Goal: Task Accomplishment & Management: Manage account settings

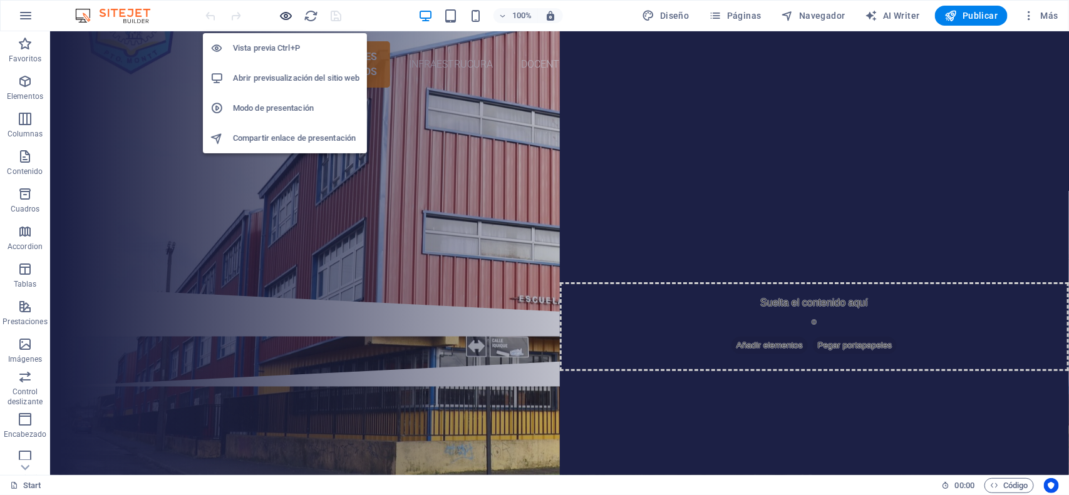
click at [280, 13] on icon "button" at bounding box center [286, 16] width 14 height 14
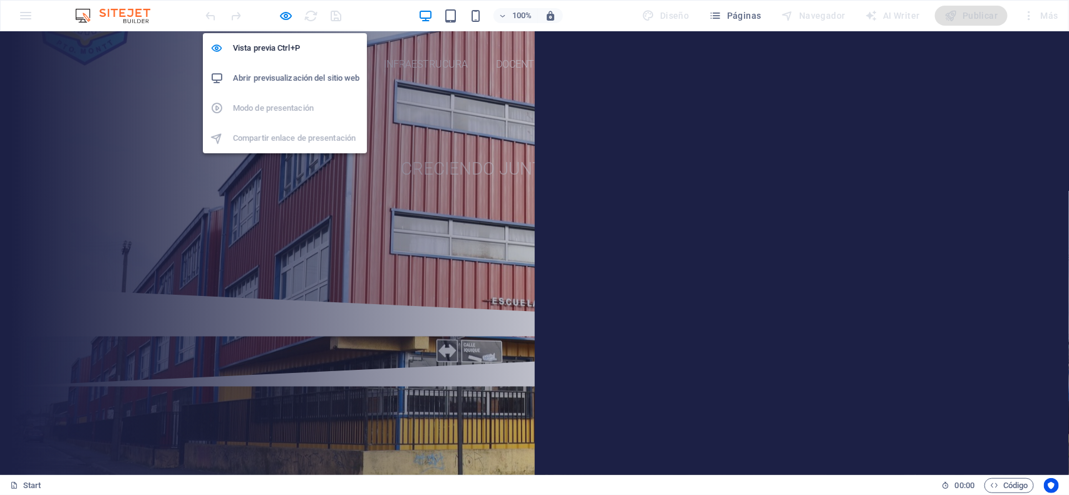
click at [285, 79] on h6 "Abrir previsualización del sitio web" at bounding box center [296, 78] width 126 height 15
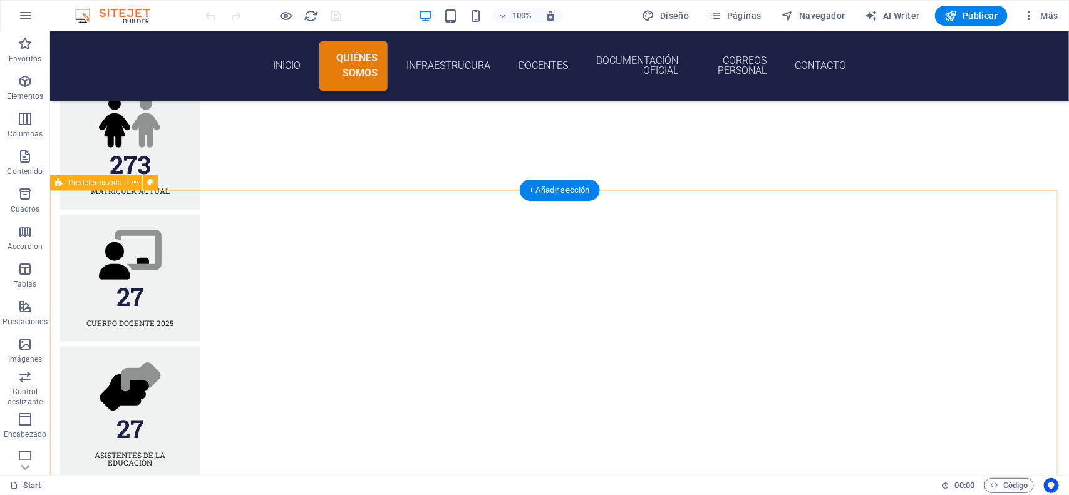
scroll to position [313, 0]
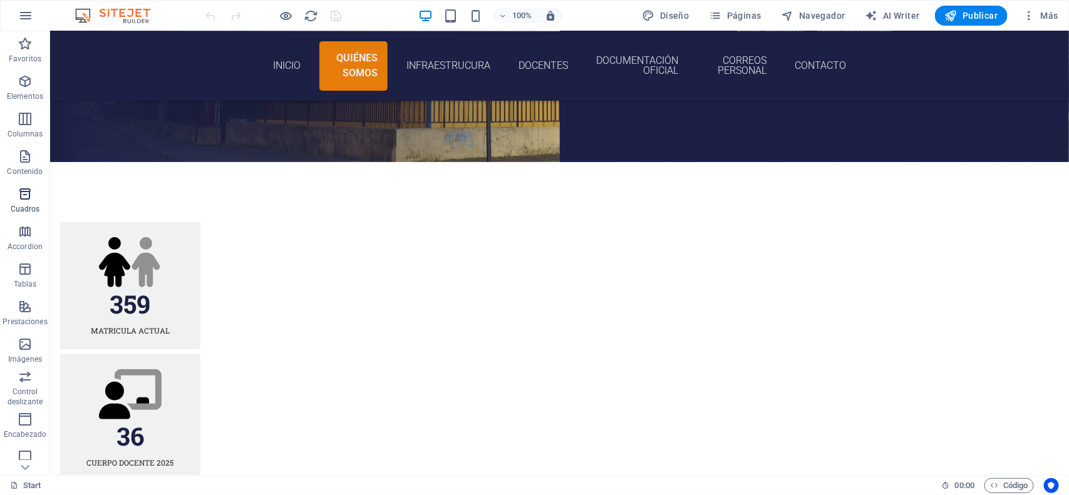
click at [19, 200] on icon "button" at bounding box center [25, 194] width 15 height 15
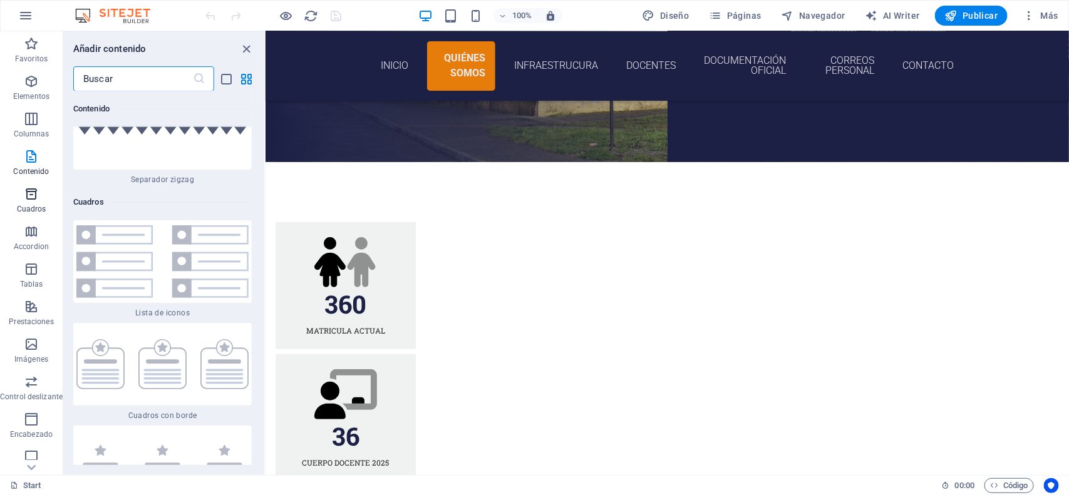
scroll to position [6741, 0]
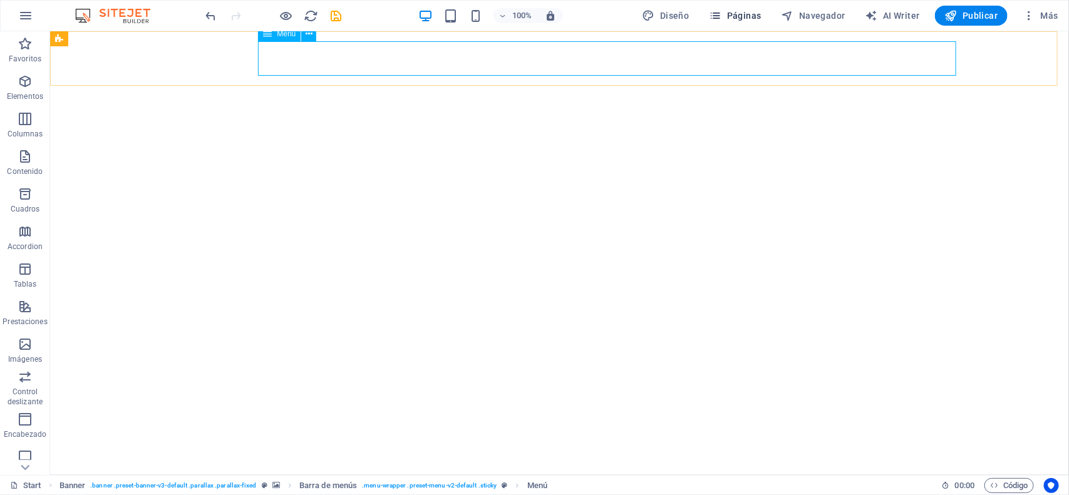
select select "secondary"
select select "default"
select select
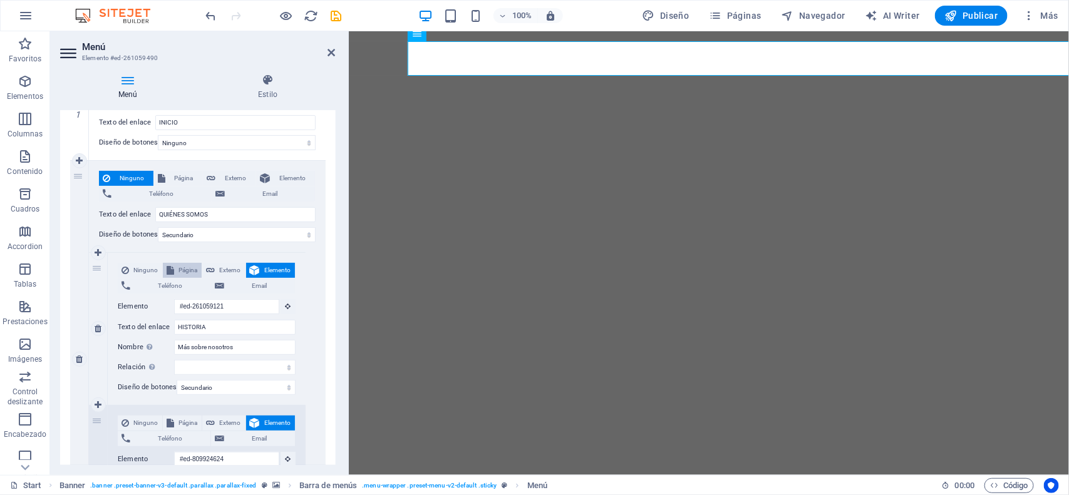
scroll to position [157, 0]
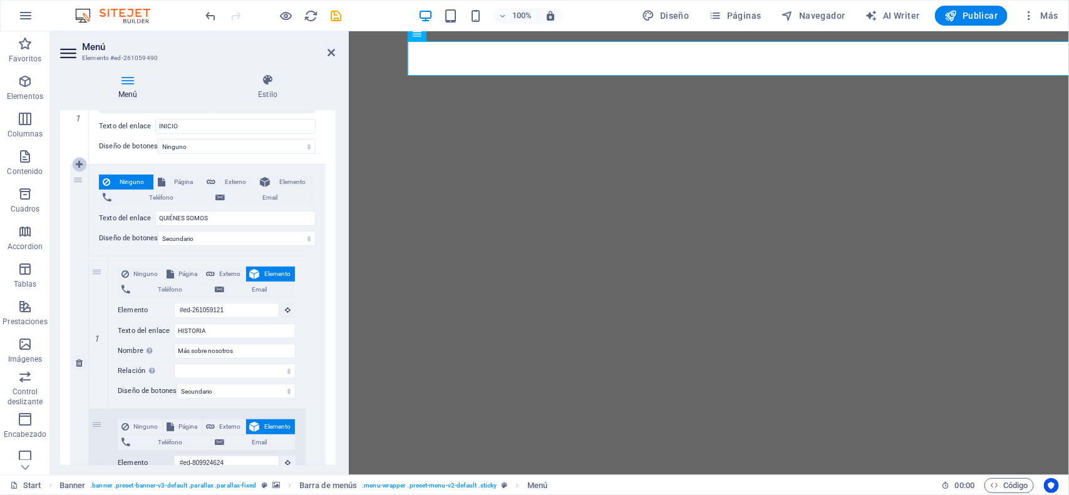
click at [78, 163] on icon at bounding box center [79, 164] width 7 height 9
select select
type input "QUIÉNES SOMOS"
select select "secondary"
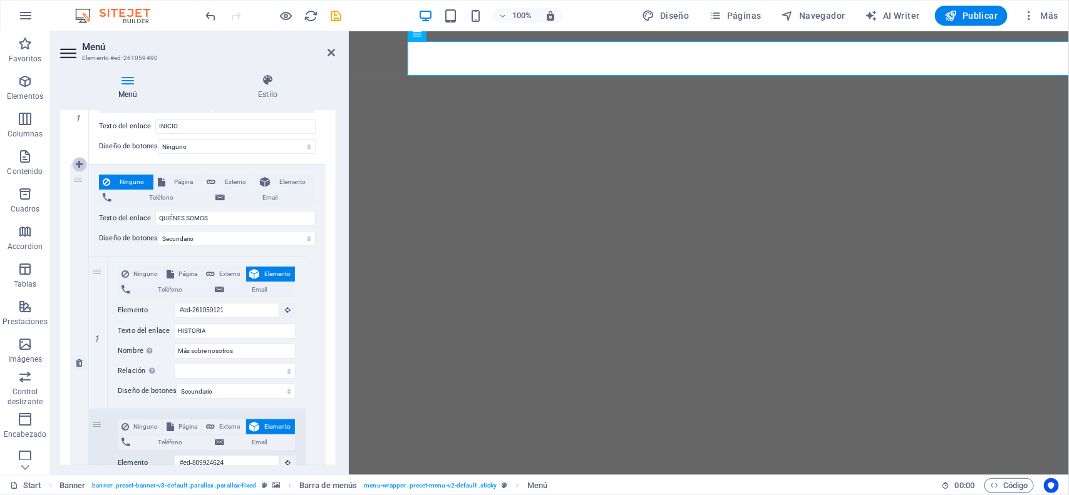
type input "#ed-807948864"
type input "INFRAESTRUCURA"
select select
type input "DOCENTES"
select select
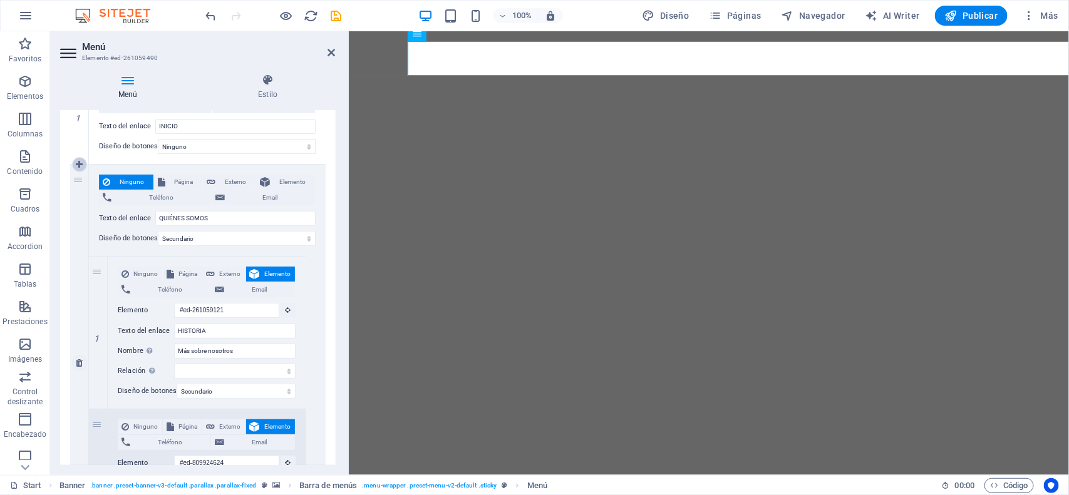
type input "#ed-815633773"
type input "DOCUMENTACIÓN OFICIAL"
select select
type input "#ed-261059139"
type input "CORREOS PERSONAL"
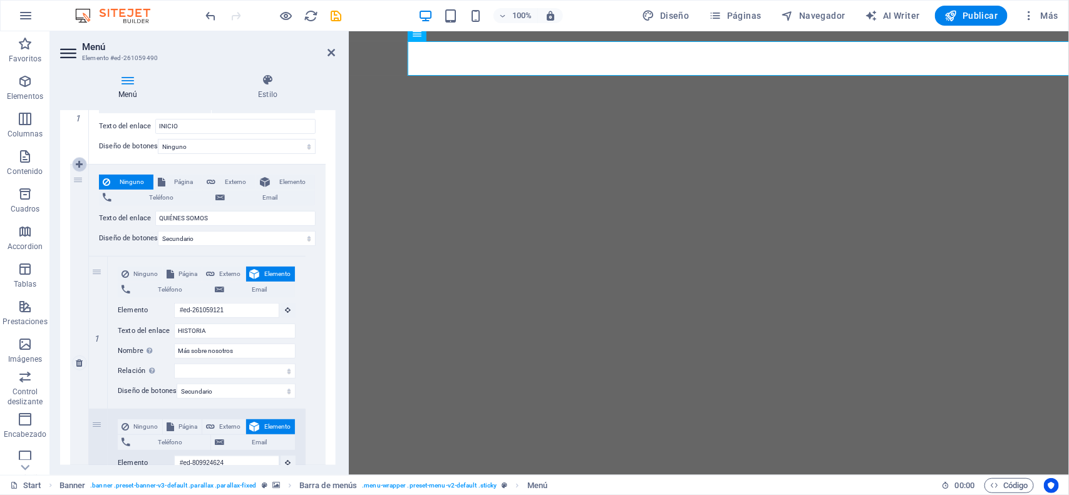
select select
select select "secondary"
select select "default"
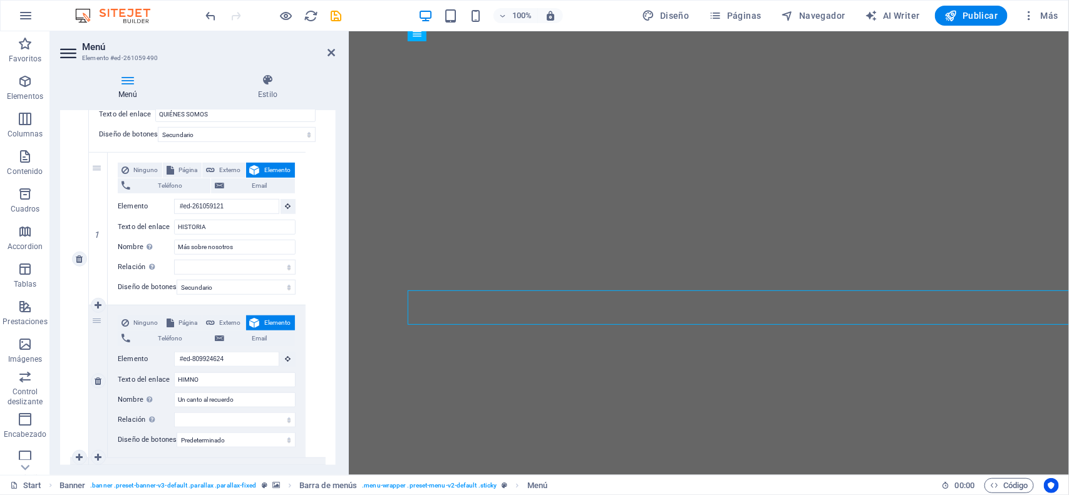
scroll to position [391, 0]
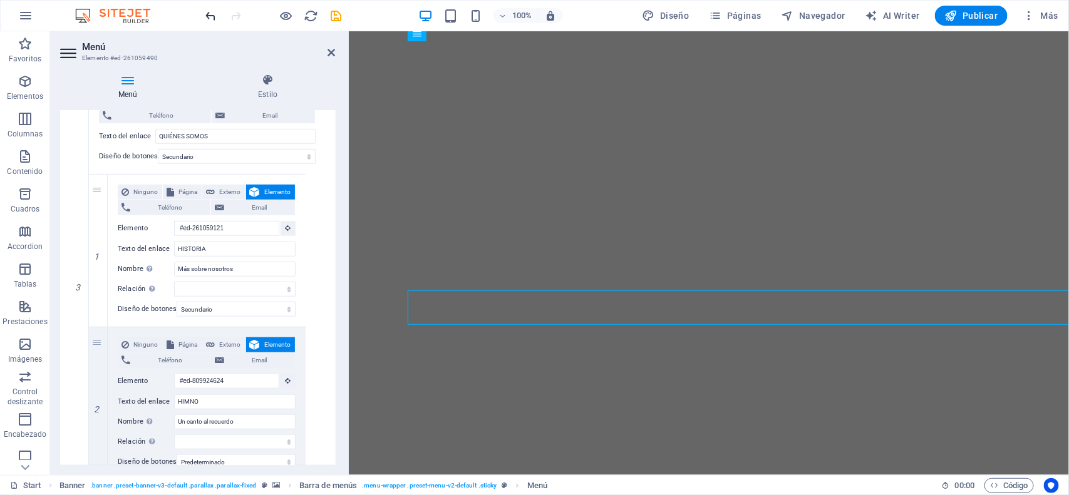
click at [207, 14] on icon "undo" at bounding box center [211, 16] width 14 height 14
type input "QUIÉNES SOMOS"
select select "secondary"
type input "#ed-807948864"
type input "INFRAESTRUCURA"
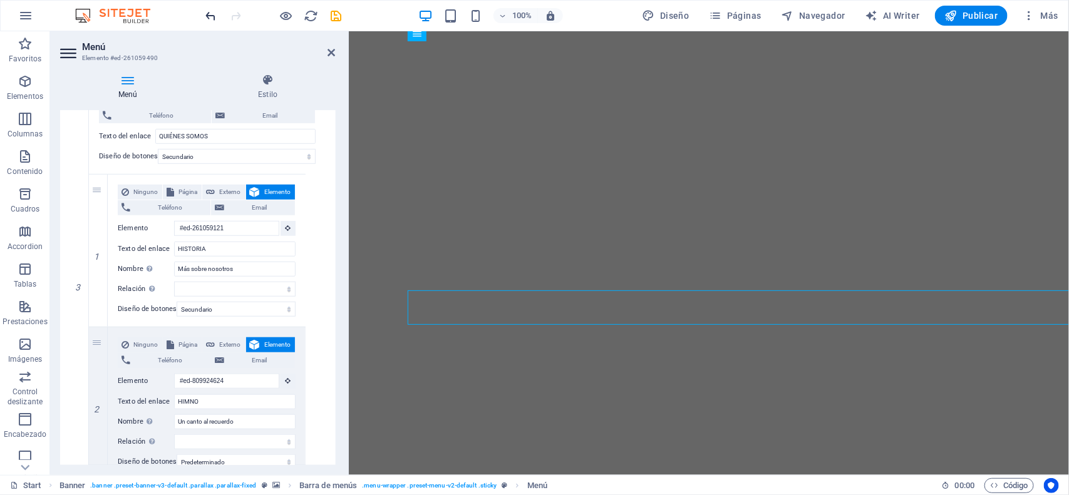
select select
type input "DOCENTES"
select select
type input "#ed-815633773"
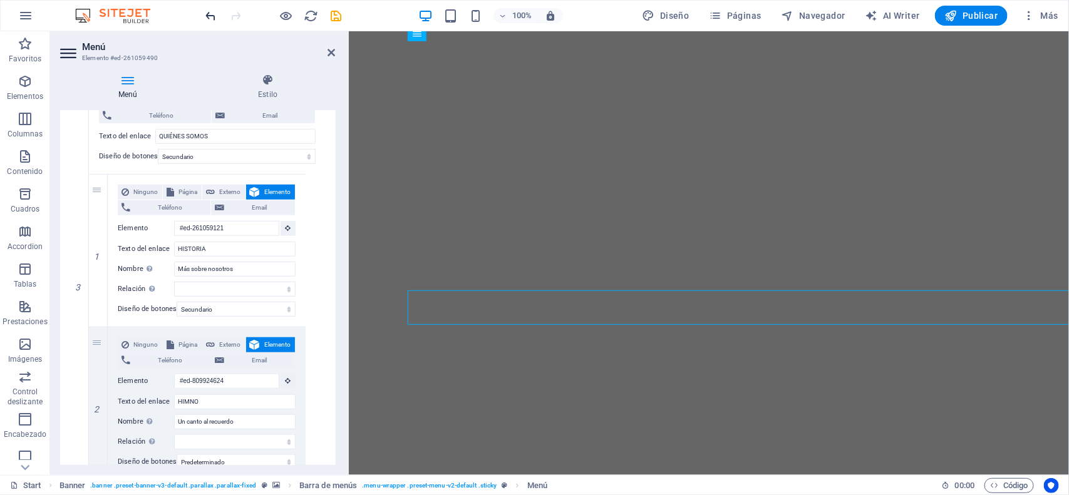
type input "DOCUMENTACIÓN OFICIAL"
select select
type input "#ed-261059139"
type input "CORREOS PERSONAL"
select select
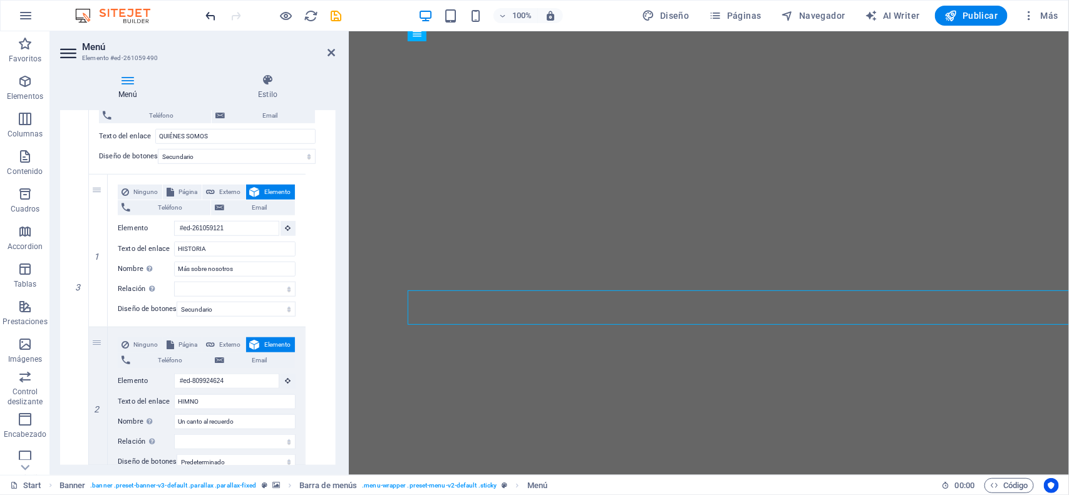
type input "#ed-261059457"
type input "CONTACTO"
select select
select select "secondary"
select select "default"
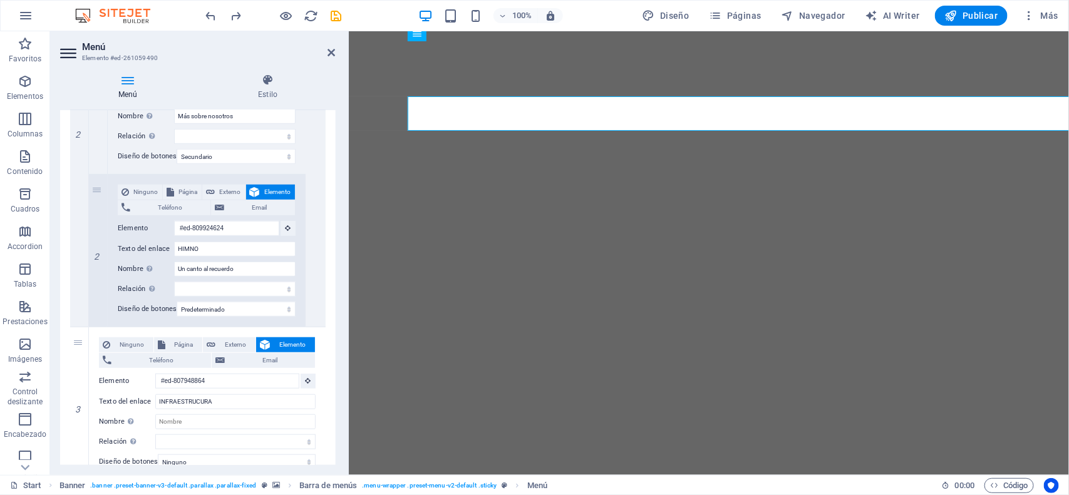
click at [65, 200] on div "1 Ninguno Página Externo Elemento Teléfono Email Página Start Subpage Legal not…" at bounding box center [198, 474] width 276 height 1293
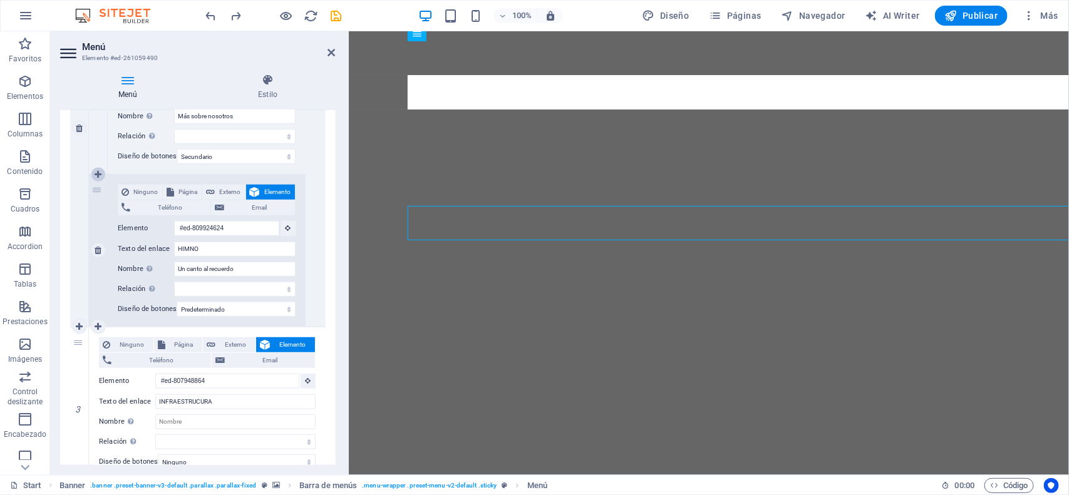
click at [101, 176] on icon at bounding box center [98, 174] width 7 height 9
select select
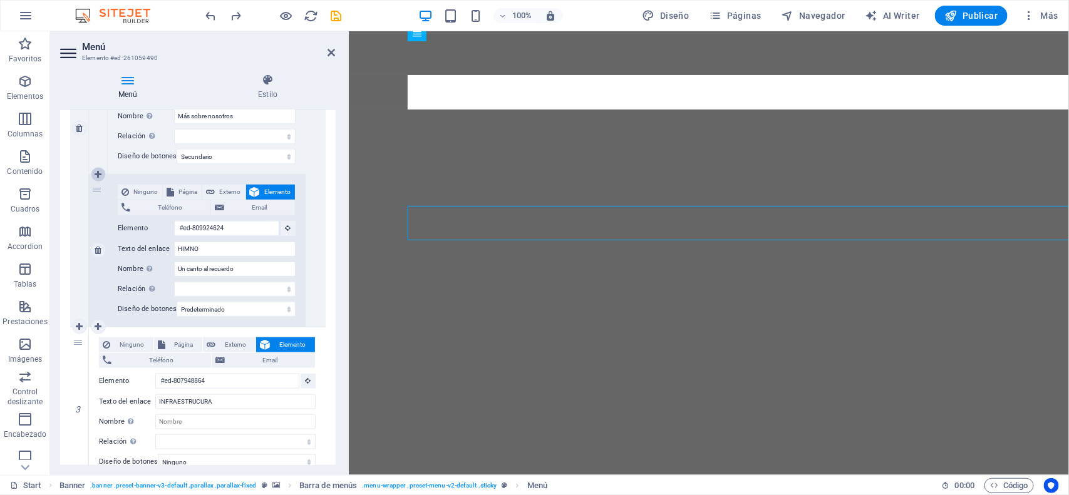
select select
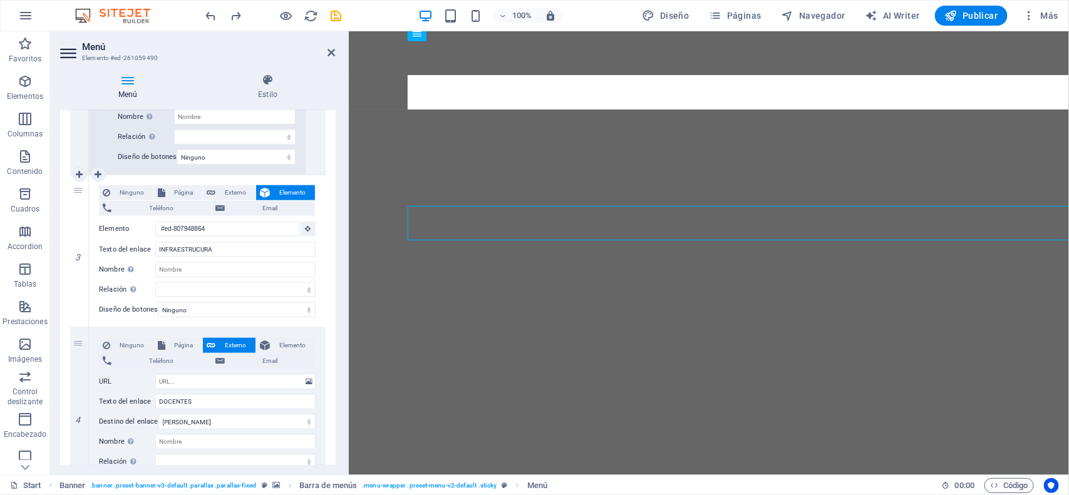
select select "default"
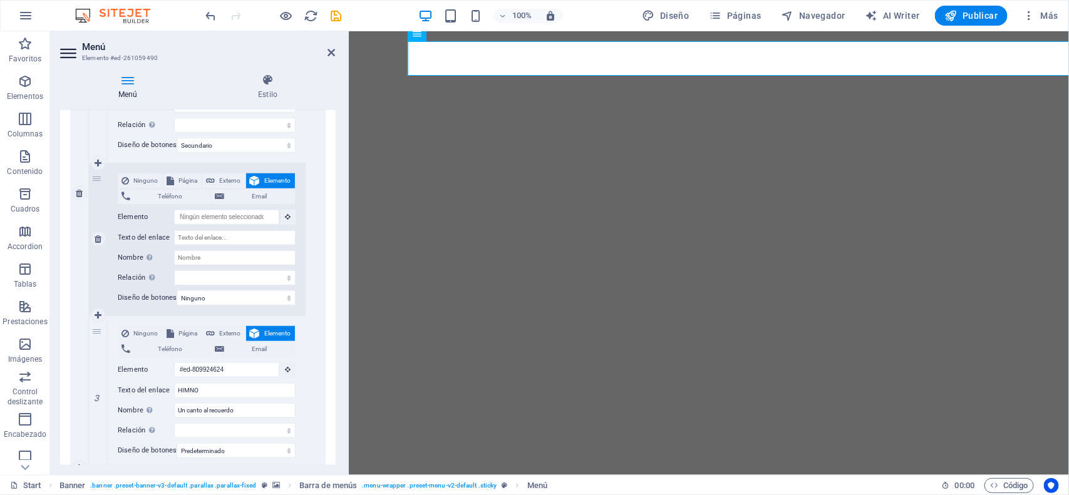
scroll to position [387, 0]
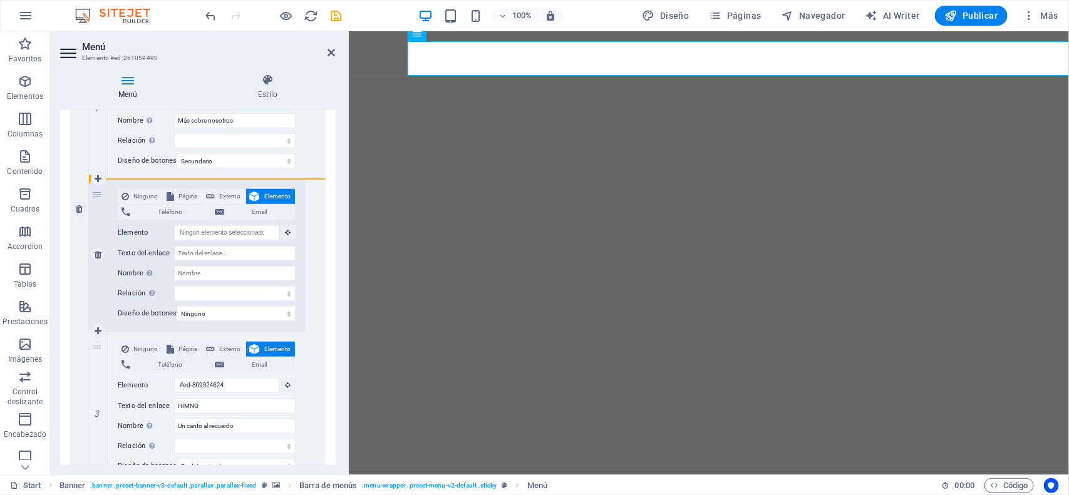
drag, startPoint x: 99, startPoint y: 224, endPoint x: 101, endPoint y: 242, distance: 19.0
click at [101, 242] on div "2" at bounding box center [98, 255] width 19 height 152
select select
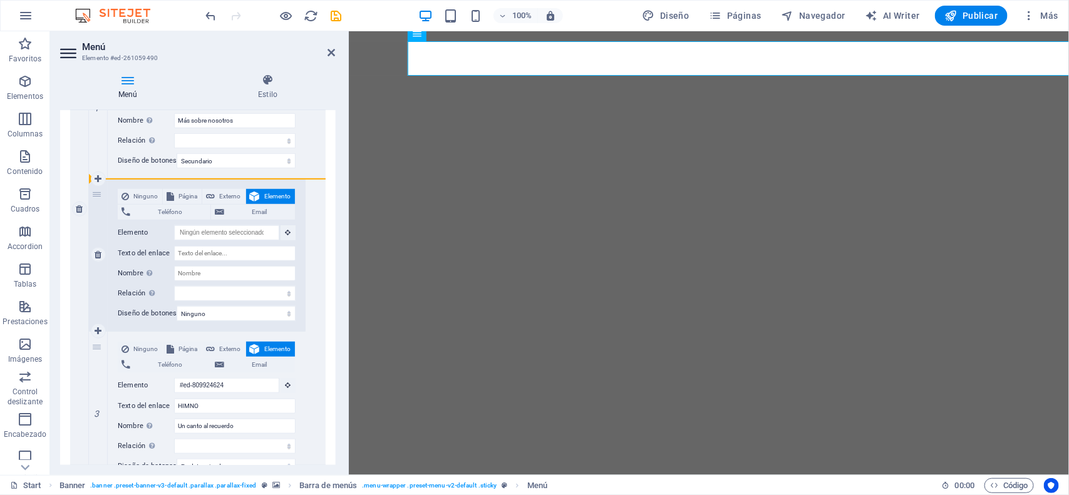
select select
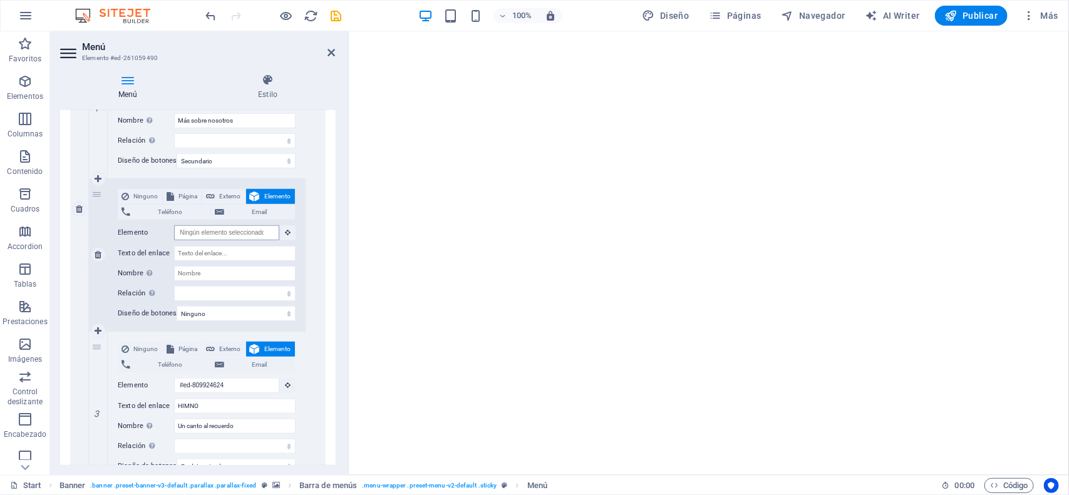
scroll to position [309, 0]
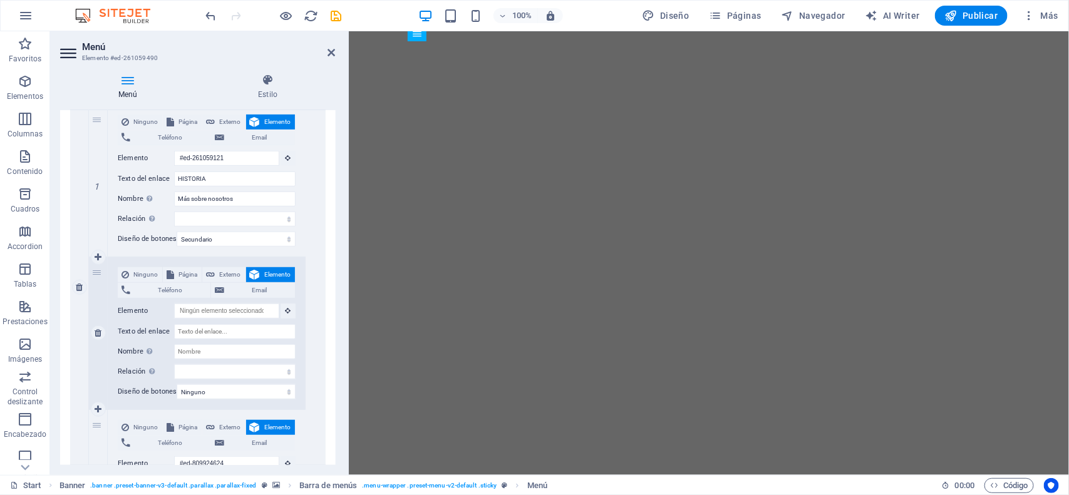
drag, startPoint x: 96, startPoint y: 279, endPoint x: 94, endPoint y: 291, distance: 12.7
click at [94, 291] on div "2" at bounding box center [98, 333] width 19 height 152
select select
type input "#ed-807948864"
type input "INFRAESTRUCURA"
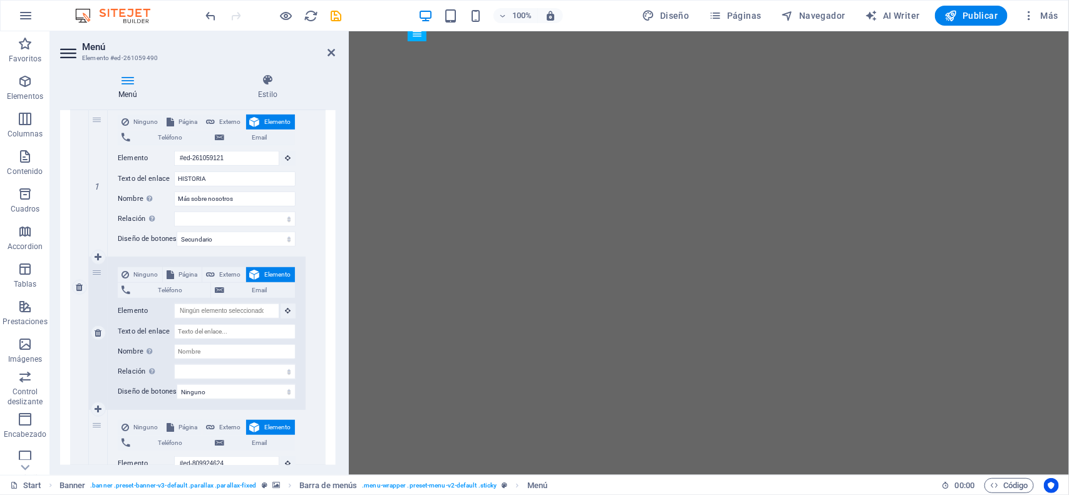
select select
type input "DOCENTES"
select select
type input "#ed-815633773"
type input "DOCUMENTACIÓN OFICIAL"
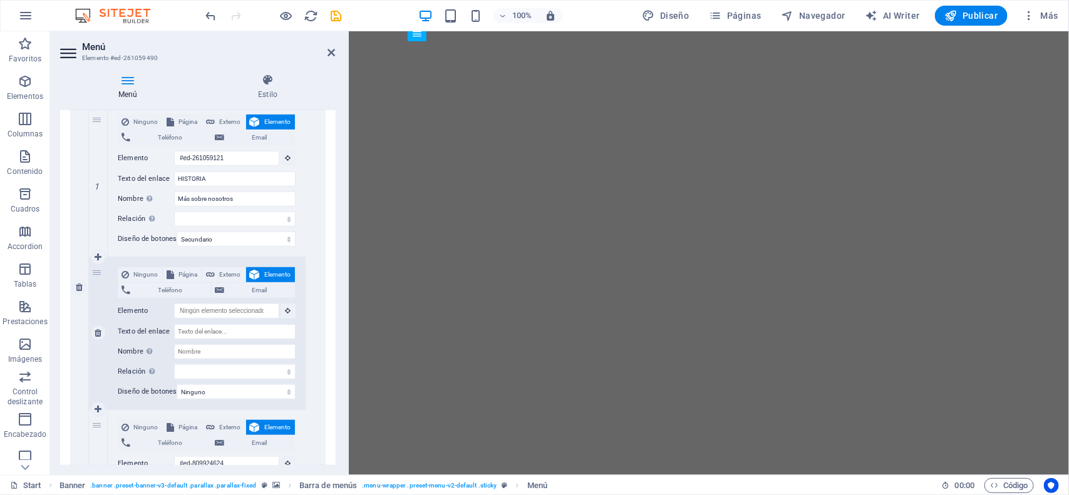
select select
type input "#ed-261059139"
type input "CORREOS PERSONAL"
select select
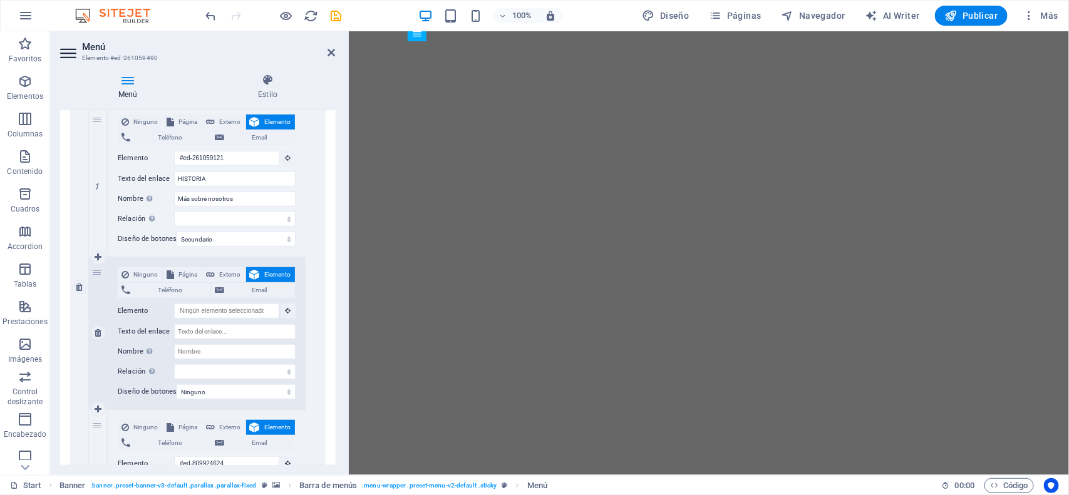
type input "#ed-809924624"
type input "HIMNO"
type input "Un canto al recuerdo"
select select
select select "default"
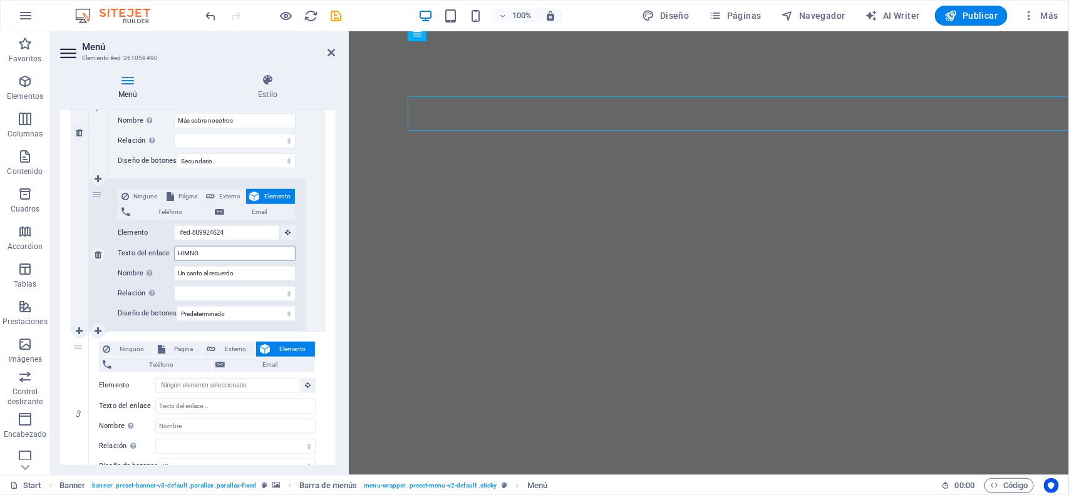
scroll to position [465, 0]
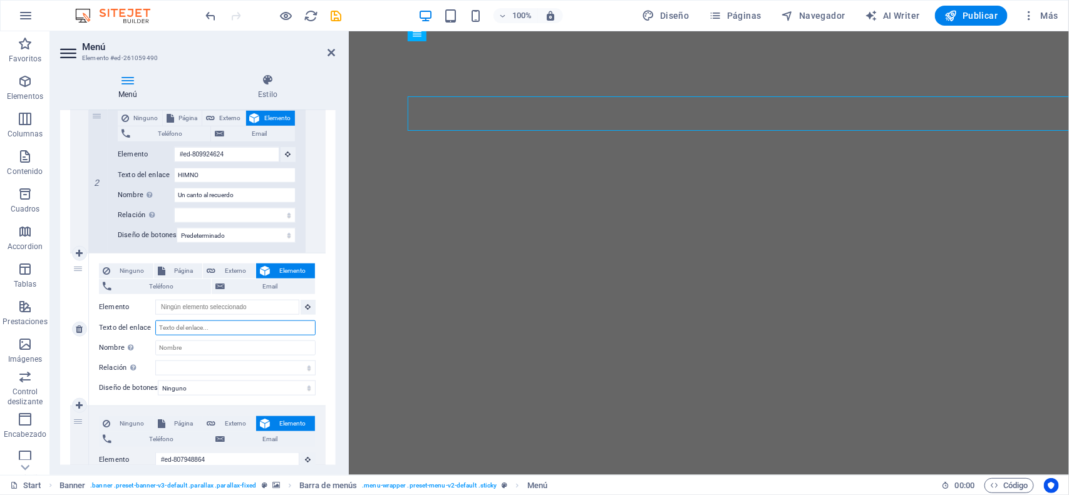
click at [192, 331] on input "Texto del enlace" at bounding box center [235, 328] width 160 height 15
click at [292, 270] on span "Elemento" at bounding box center [293, 271] width 38 height 15
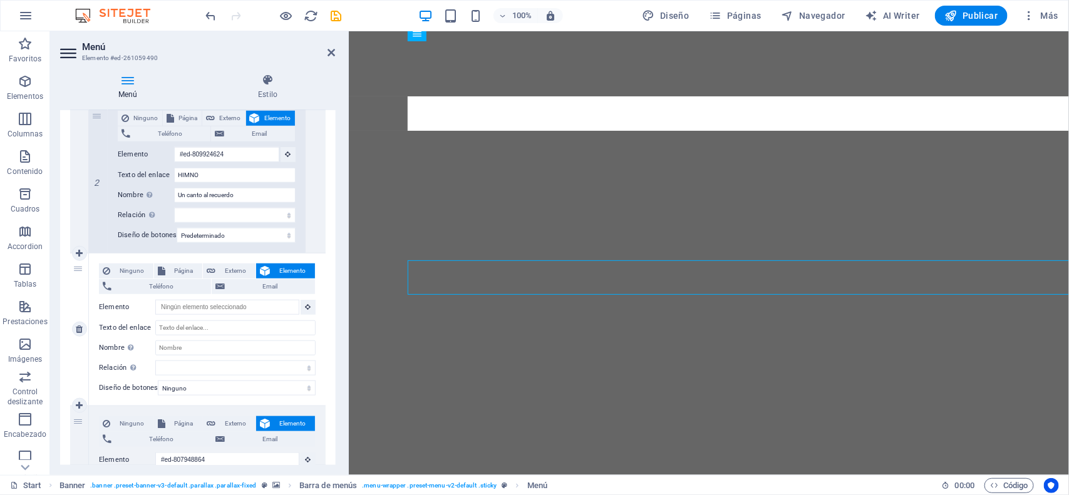
click at [295, 270] on span "Elemento" at bounding box center [293, 271] width 38 height 15
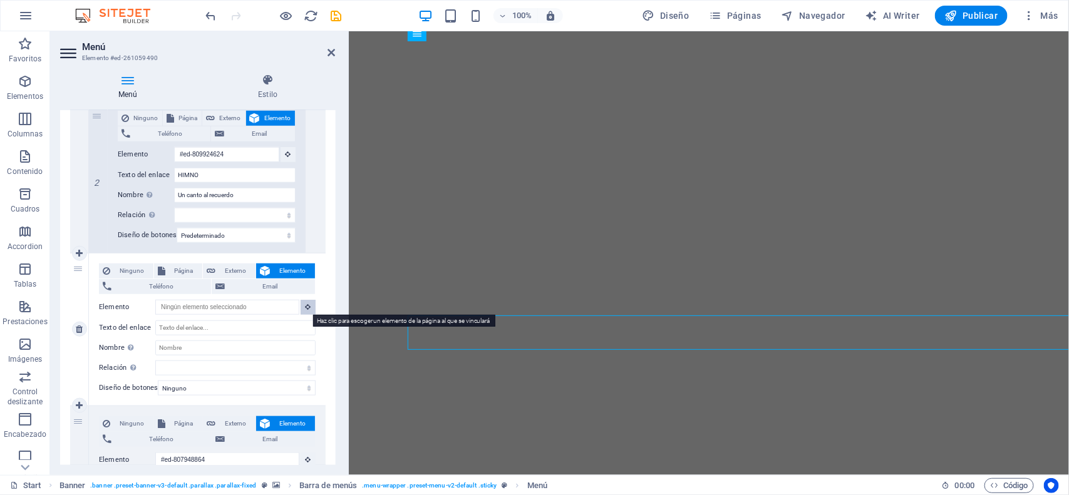
click at [301, 310] on button at bounding box center [308, 307] width 15 height 15
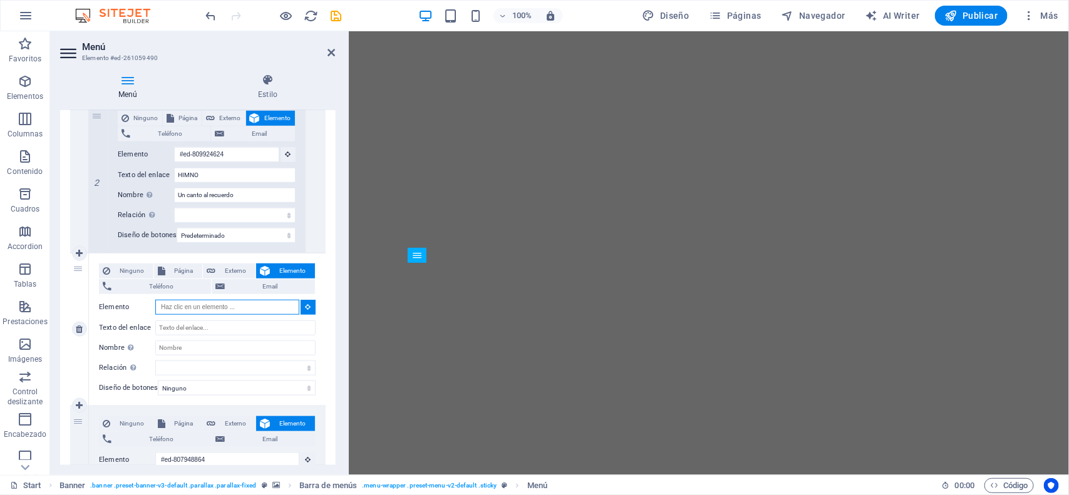
click at [267, 309] on input "Elemento" at bounding box center [227, 307] width 144 height 15
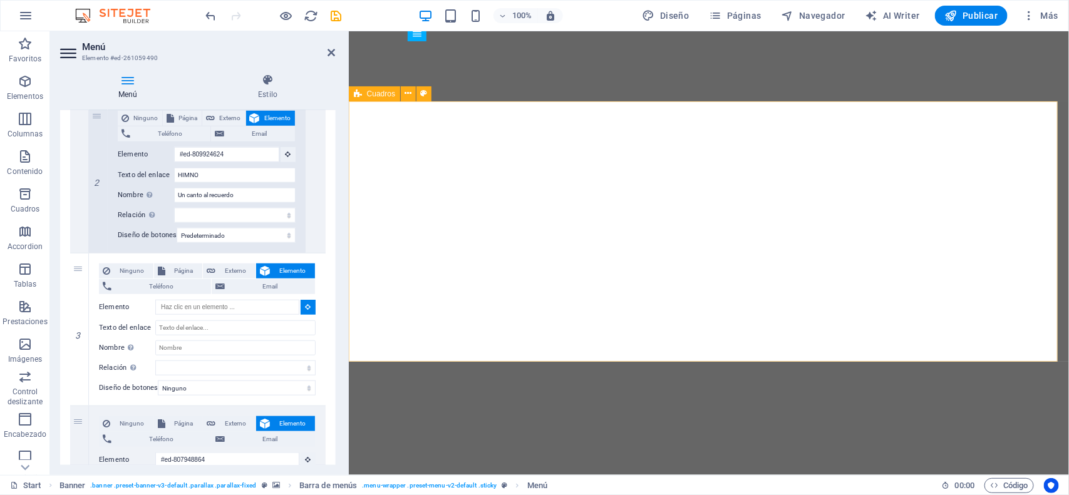
type input "#ed-809920095"
select select
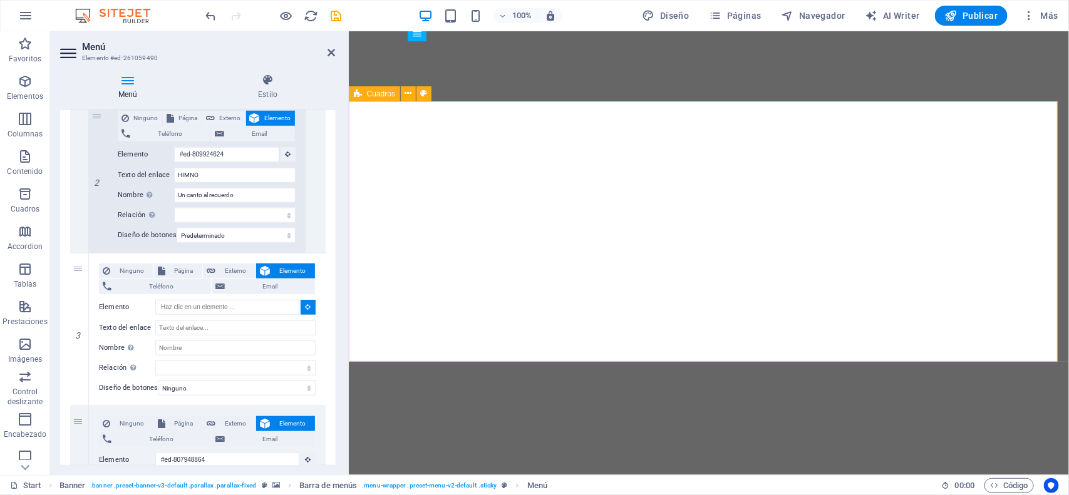
select select
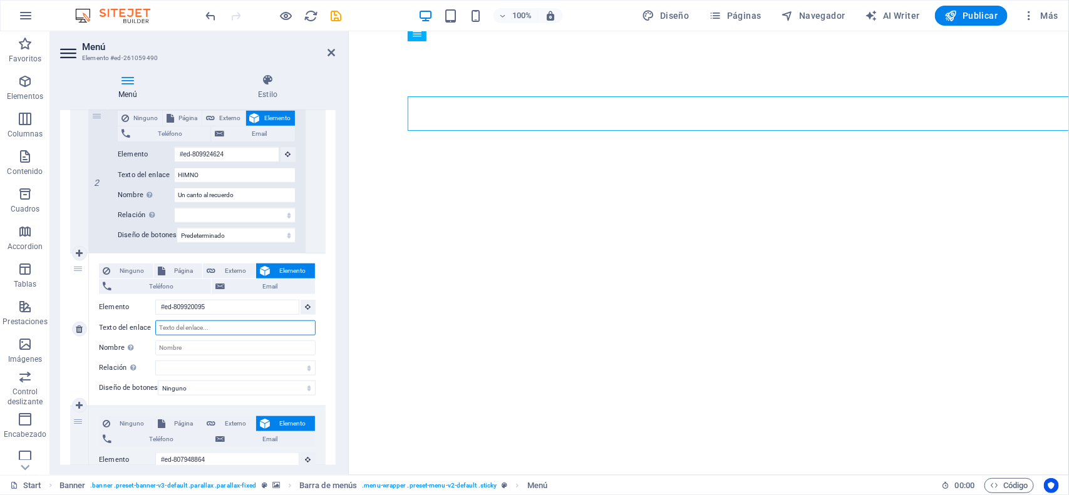
click at [182, 326] on input "Texto del enlace" at bounding box center [235, 328] width 160 height 15
type input "MIS"
select select
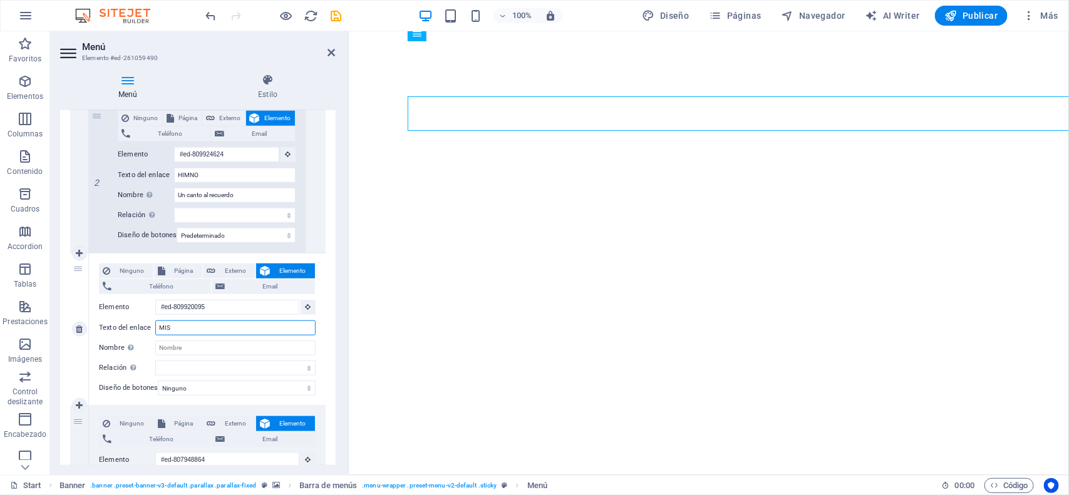
select select
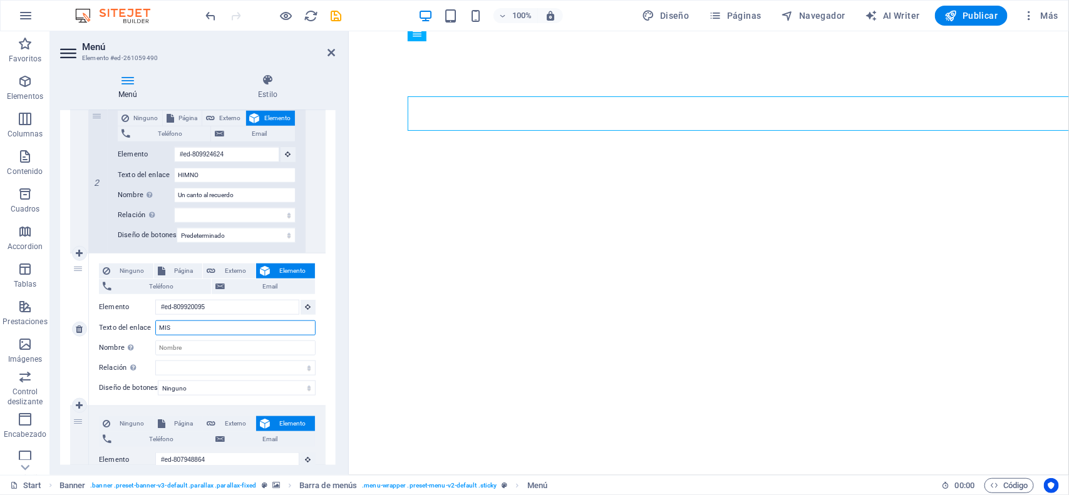
type input "MISI"
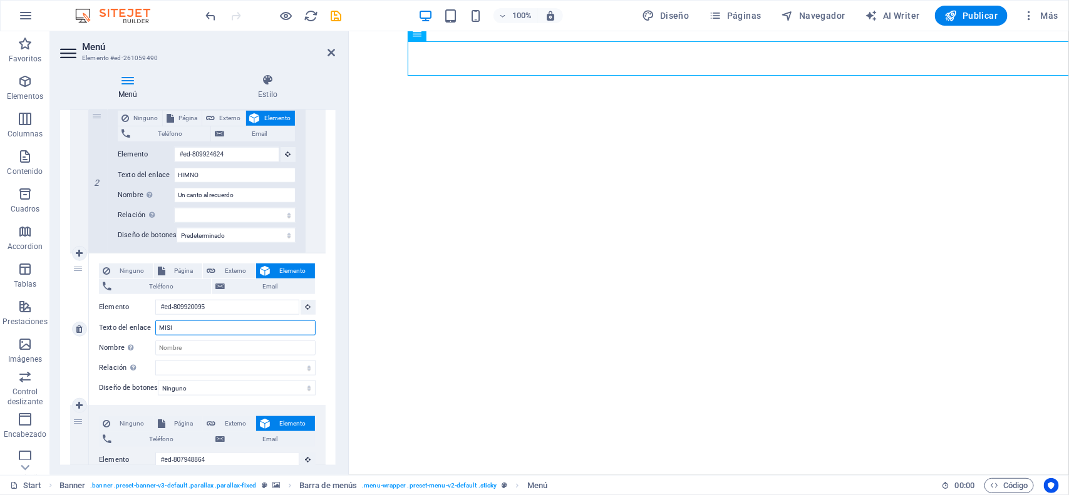
select select
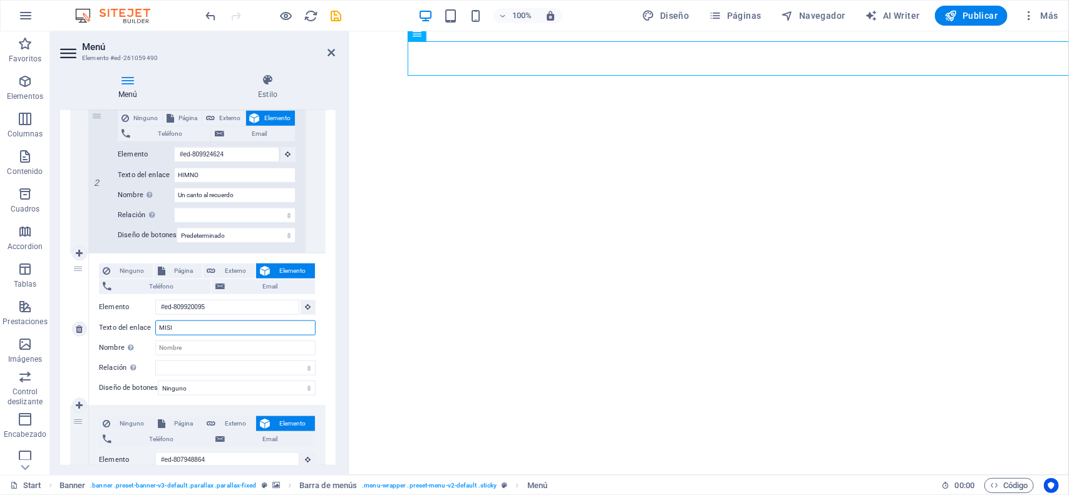
select select
type input "M"
select select
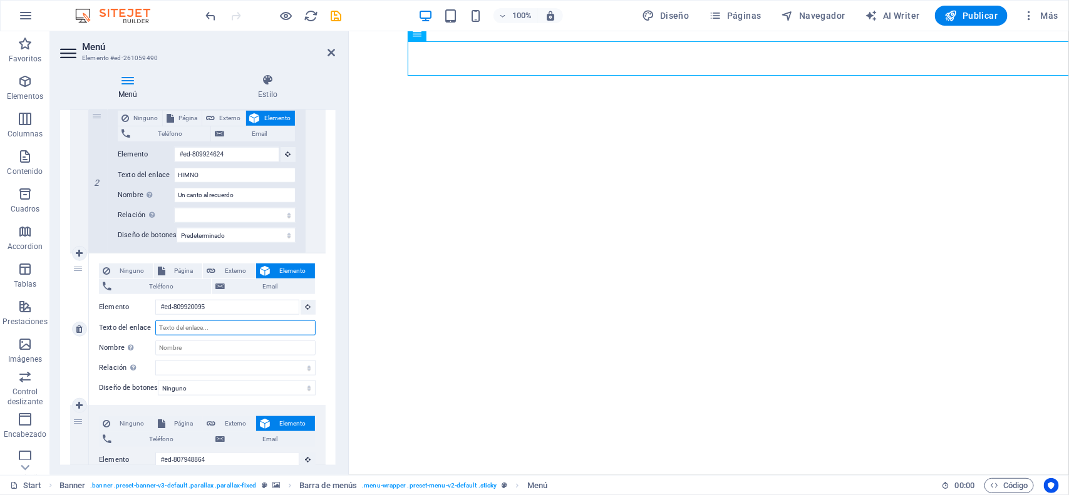
select select
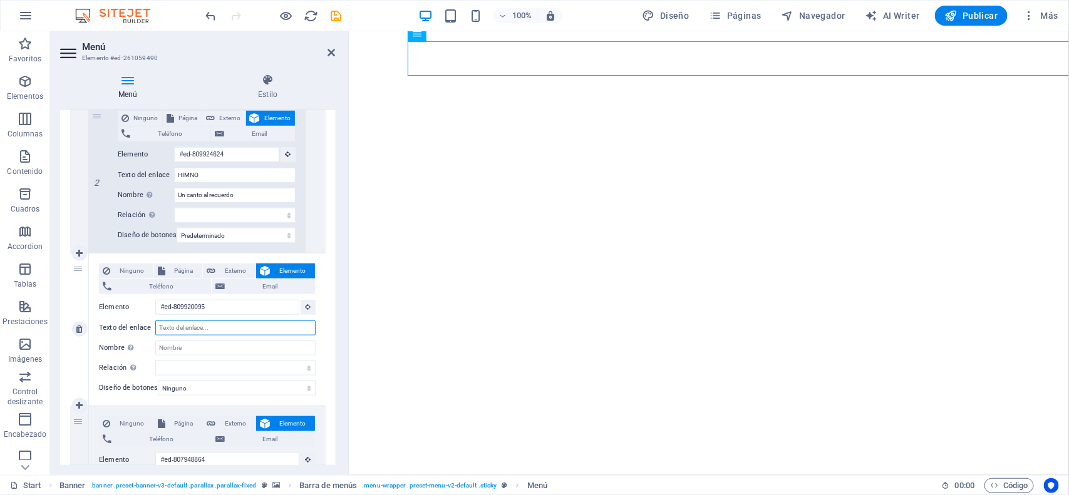
select select
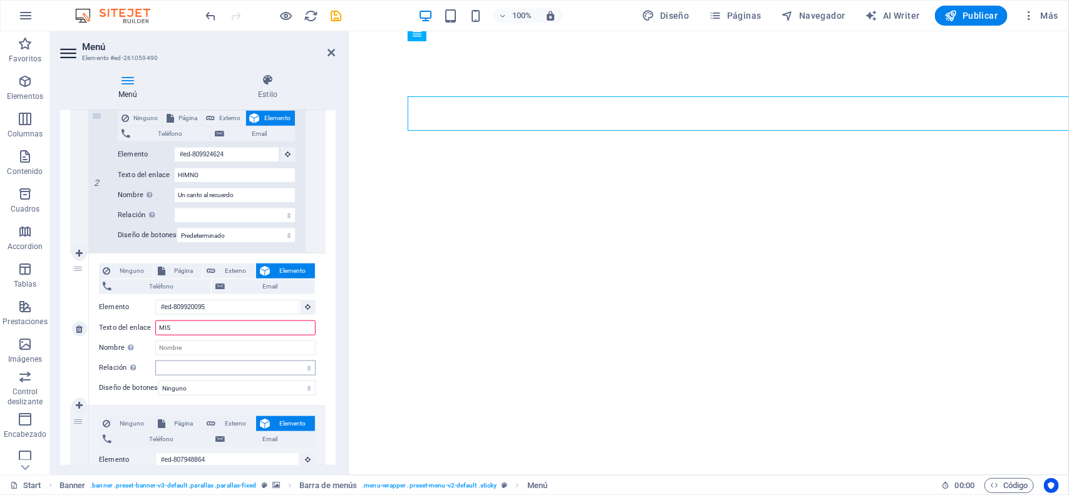
type input "MISI"
select select
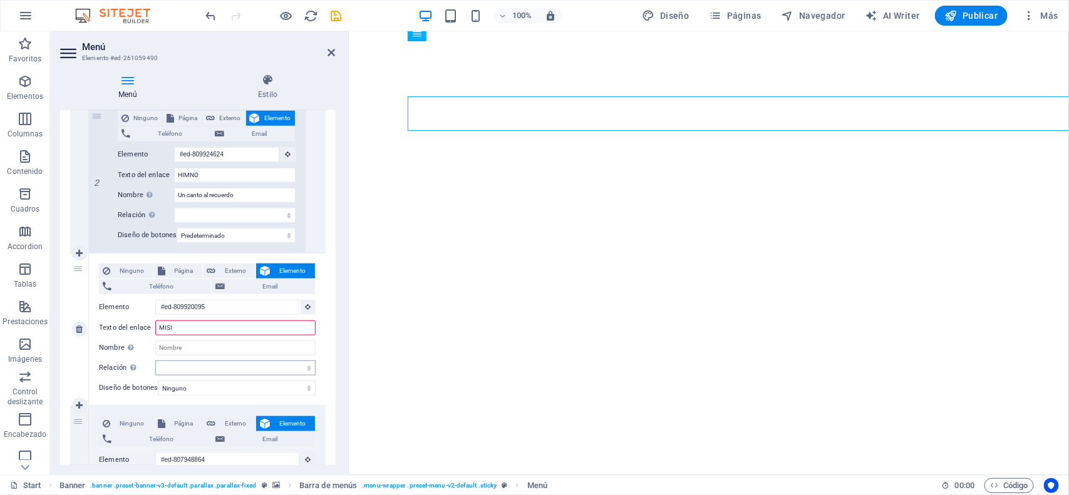
select select
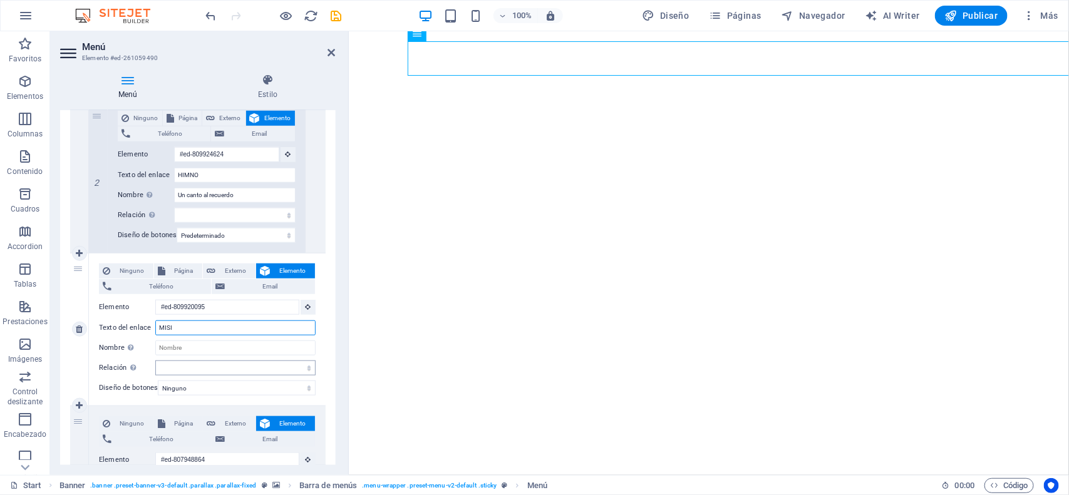
type input "MIS"
select select
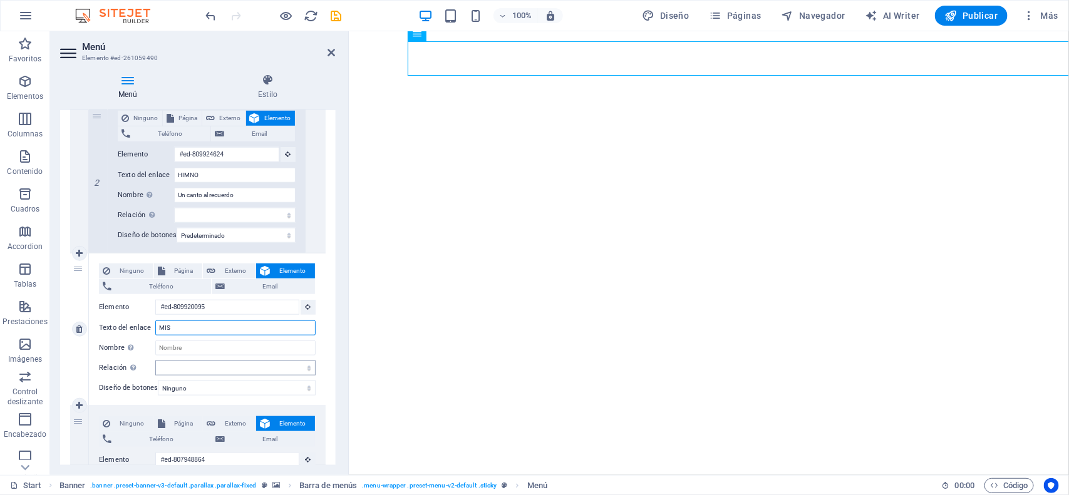
select select
type input "MISI"
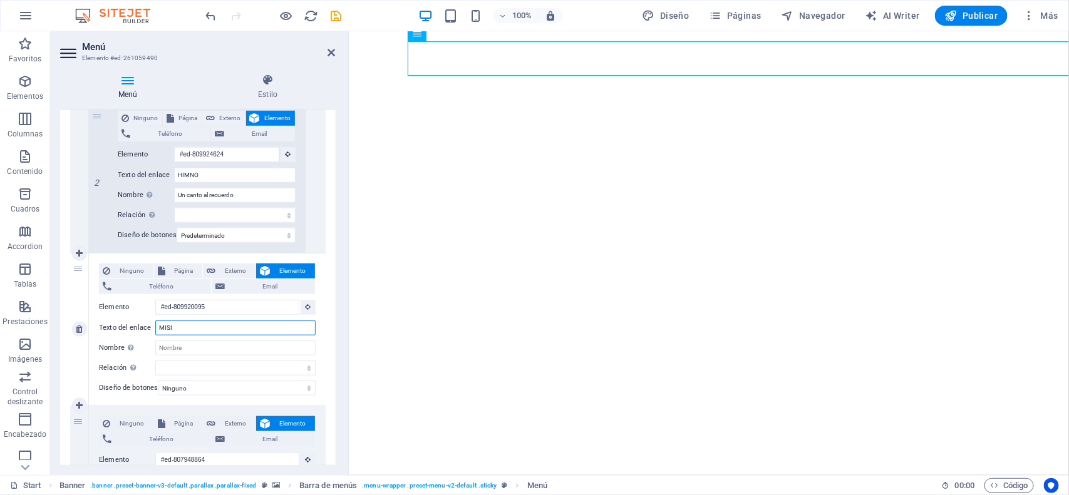
select select
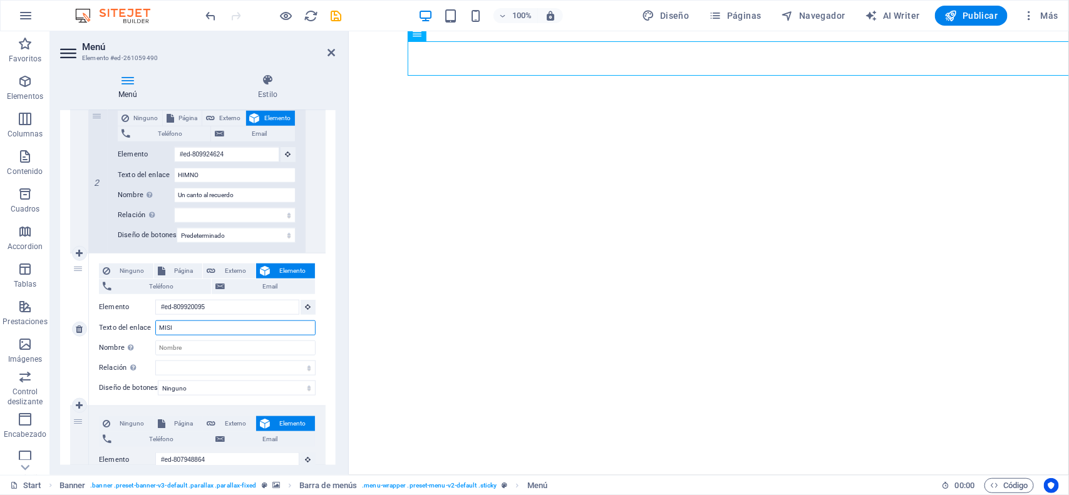
select select
type input "MISIÓN"
select select
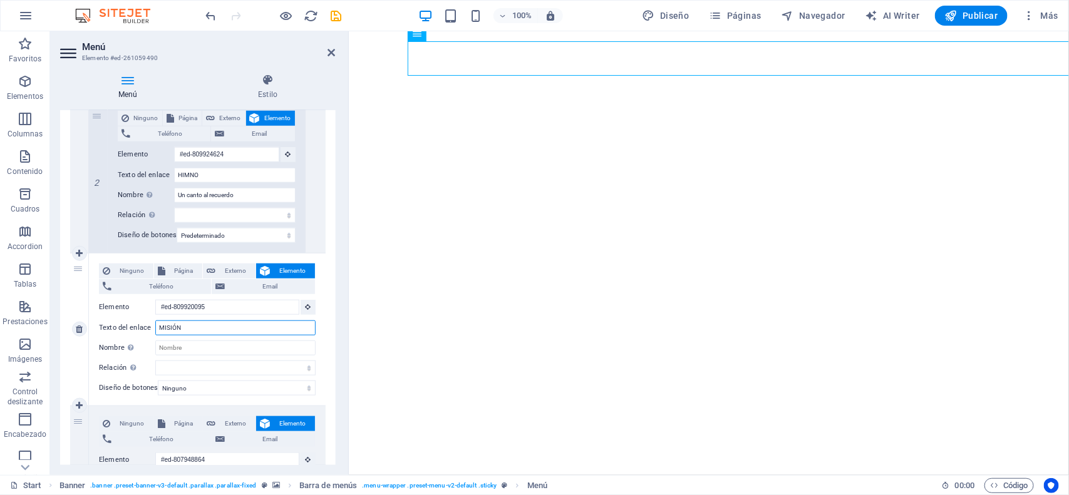
select select
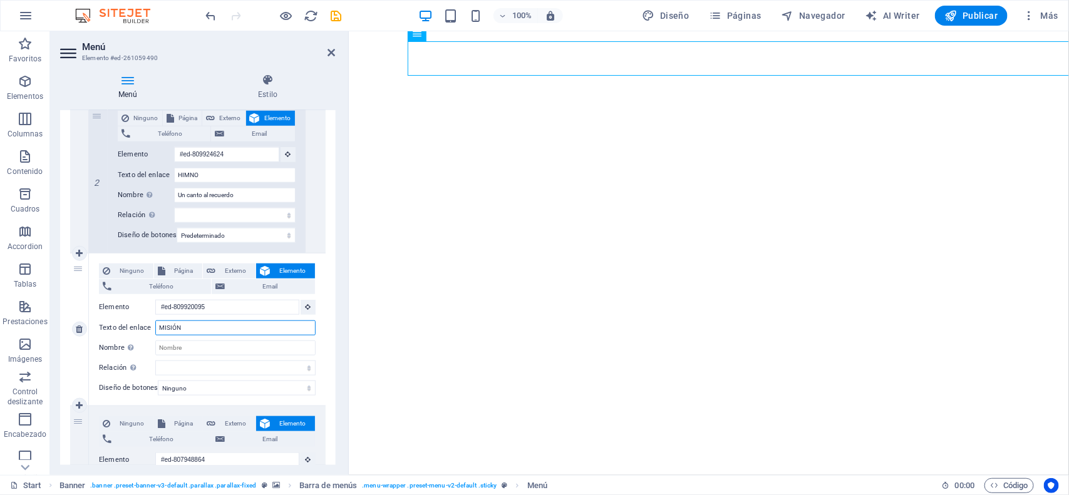
select select
type input "MISIÓN"
select select
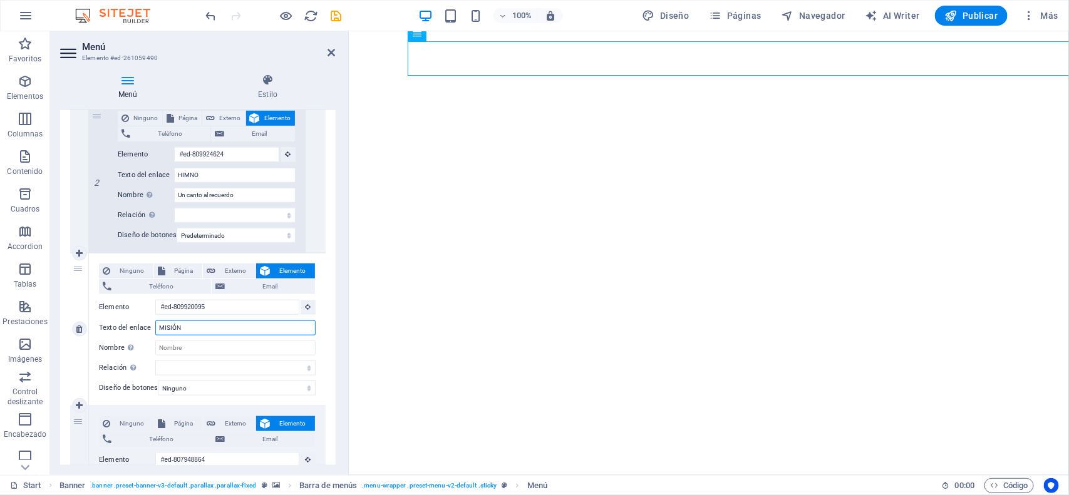
select select
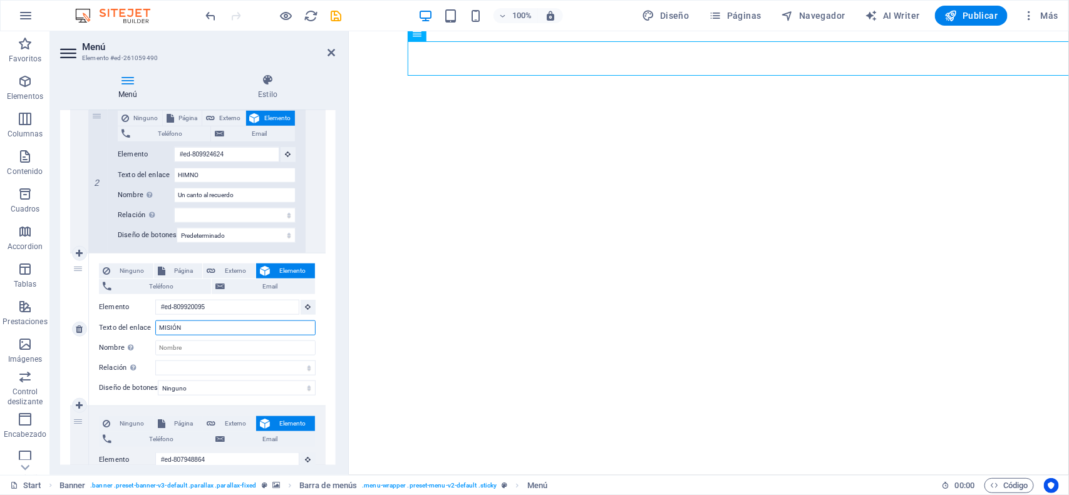
select select
type input "MISIÓN -"
select select
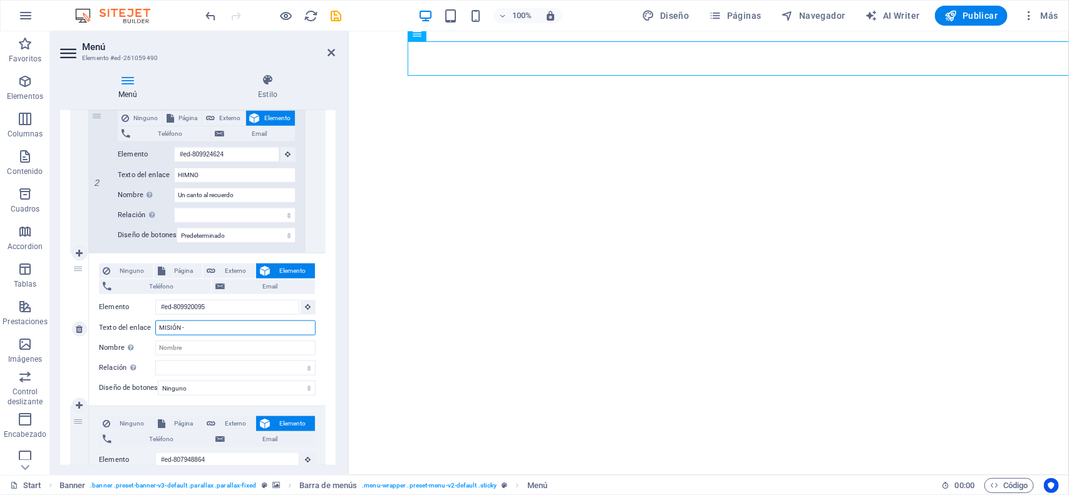
select select
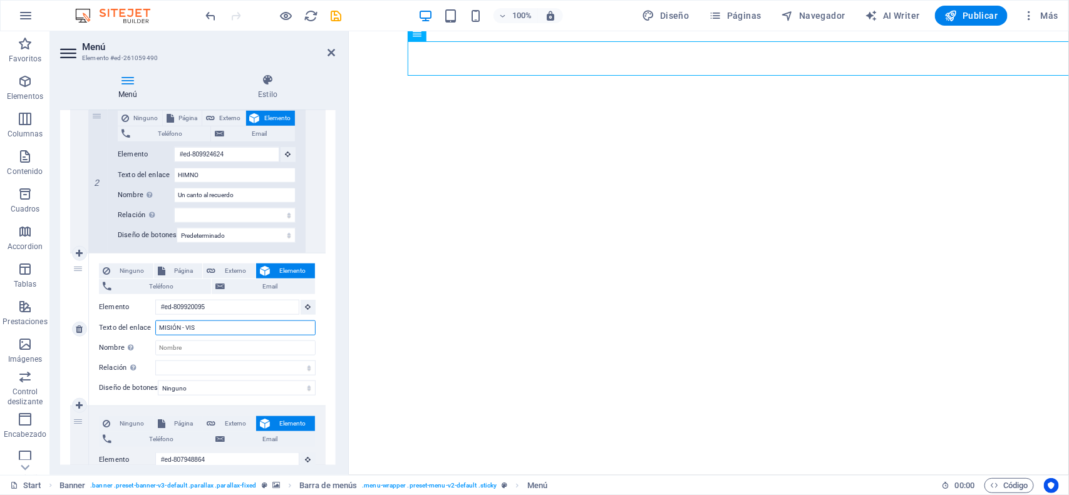
type input "MISIÓN - VISI"
select select
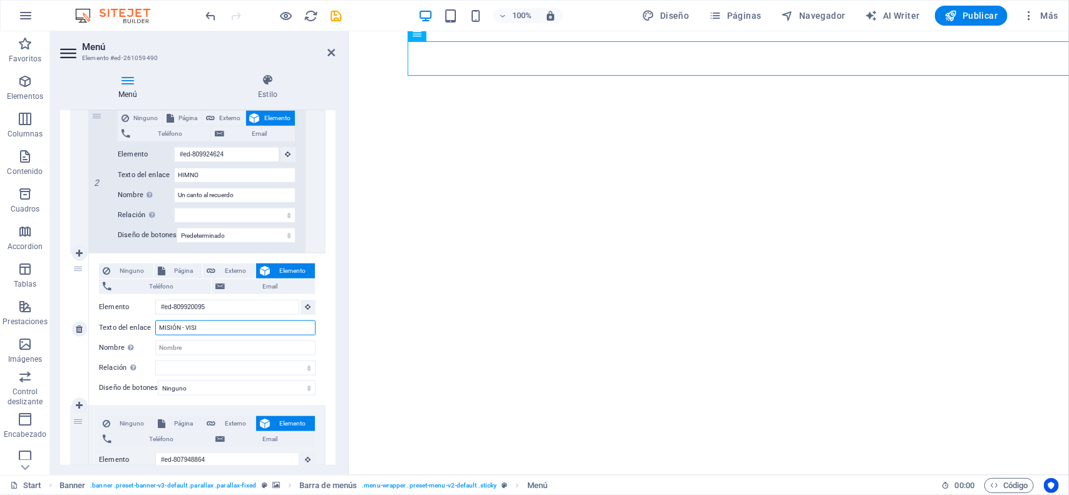
select select
type input "MISIÓN - VISIIÓN"
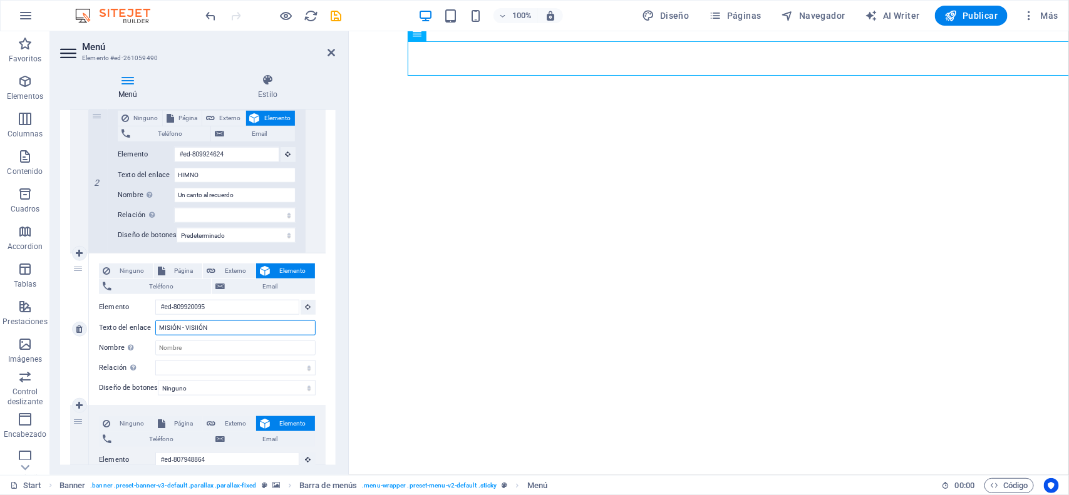
select select
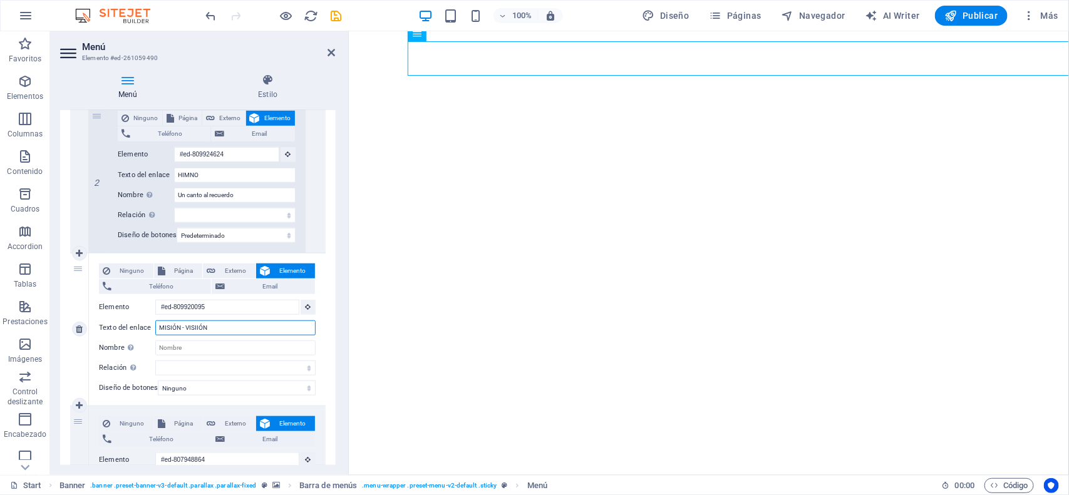
select select
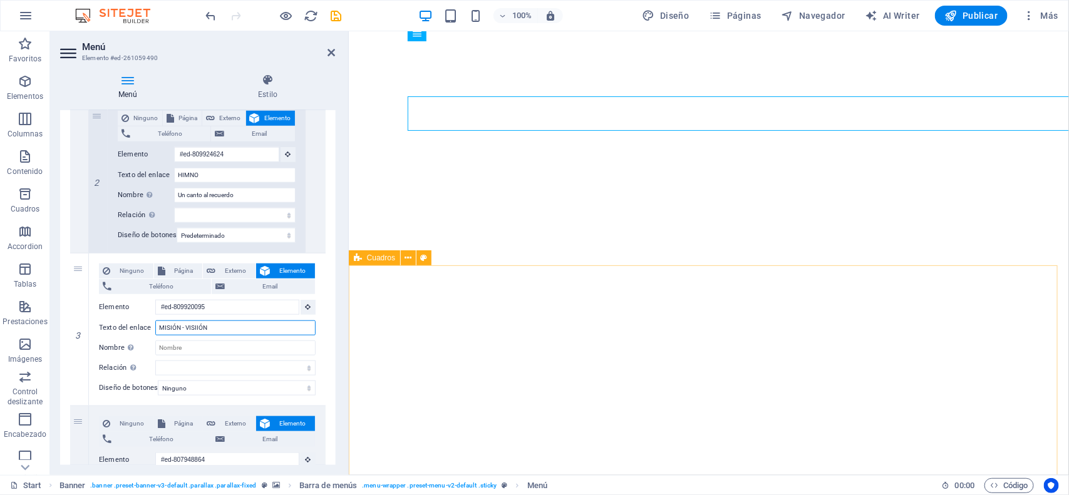
type input "MISIÓN - VISIIÓN"
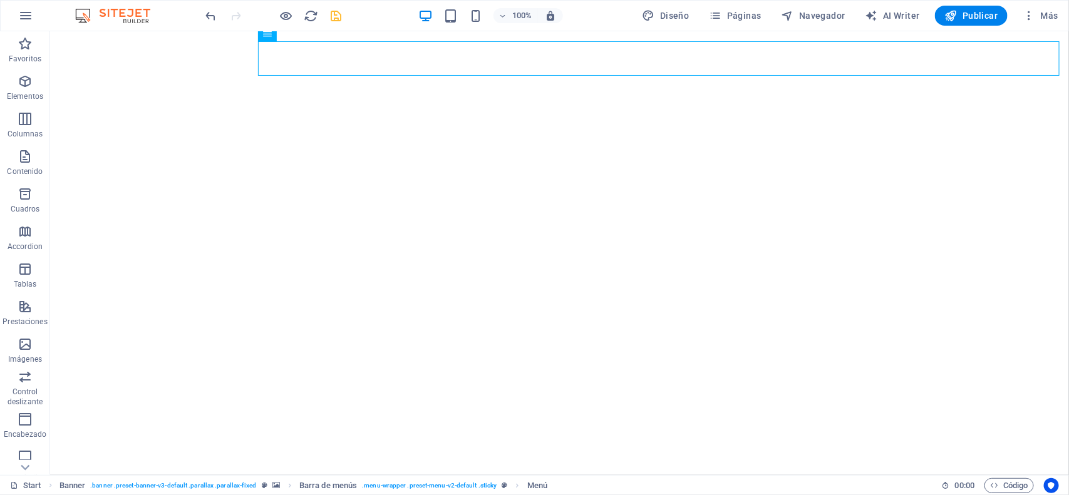
click at [334, 10] on icon "save" at bounding box center [336, 16] width 14 height 14
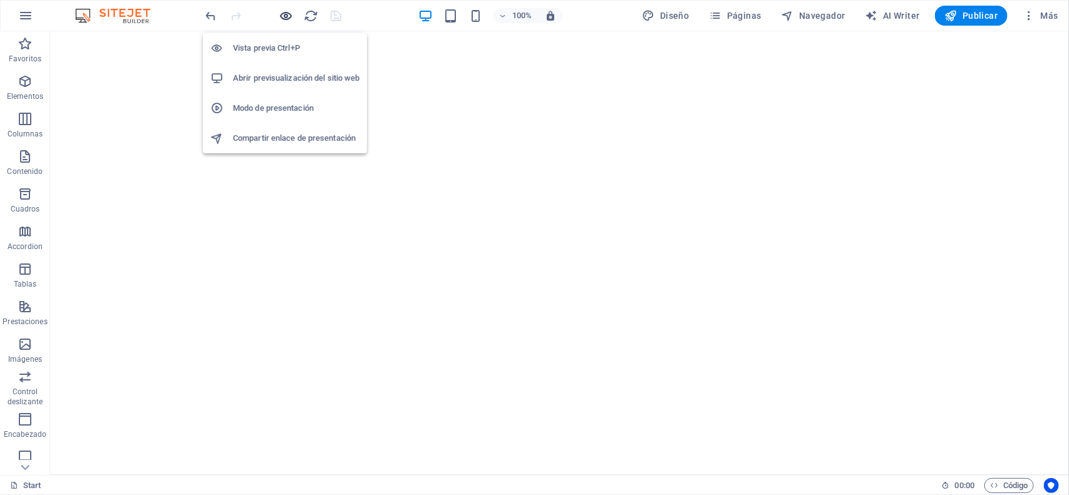
click at [290, 21] on icon "button" at bounding box center [286, 16] width 14 height 14
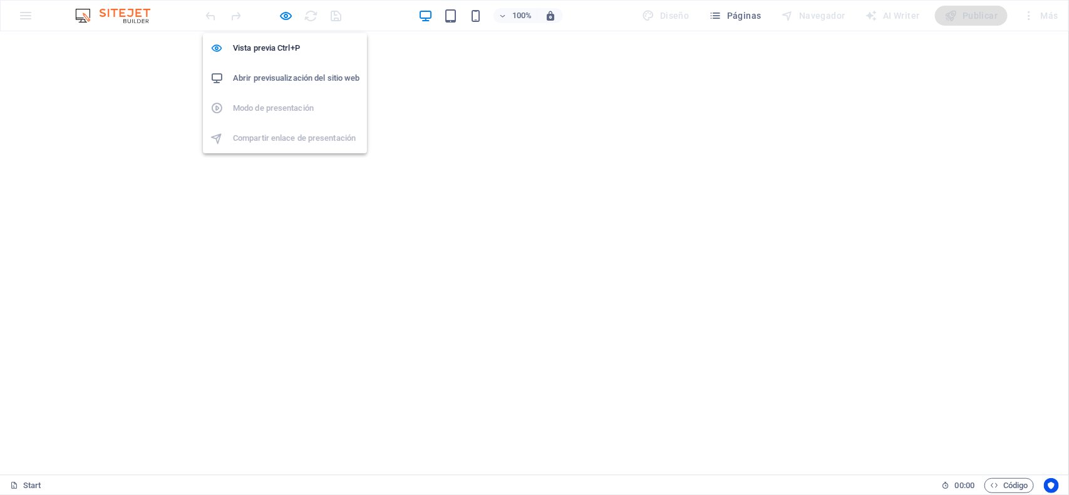
click at [292, 74] on h6 "Abrir previsualización del sitio web" at bounding box center [296, 78] width 126 height 15
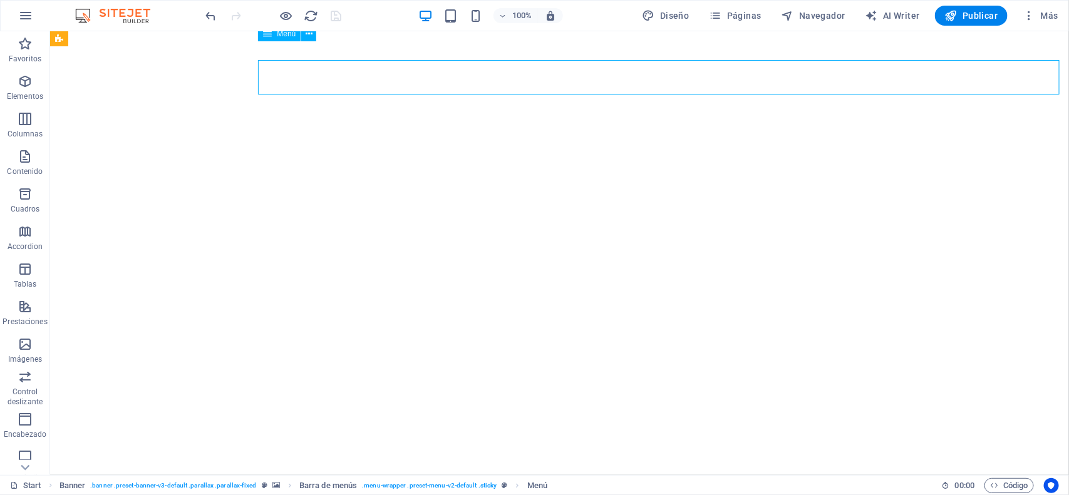
select select "secondary"
select select "default"
select select
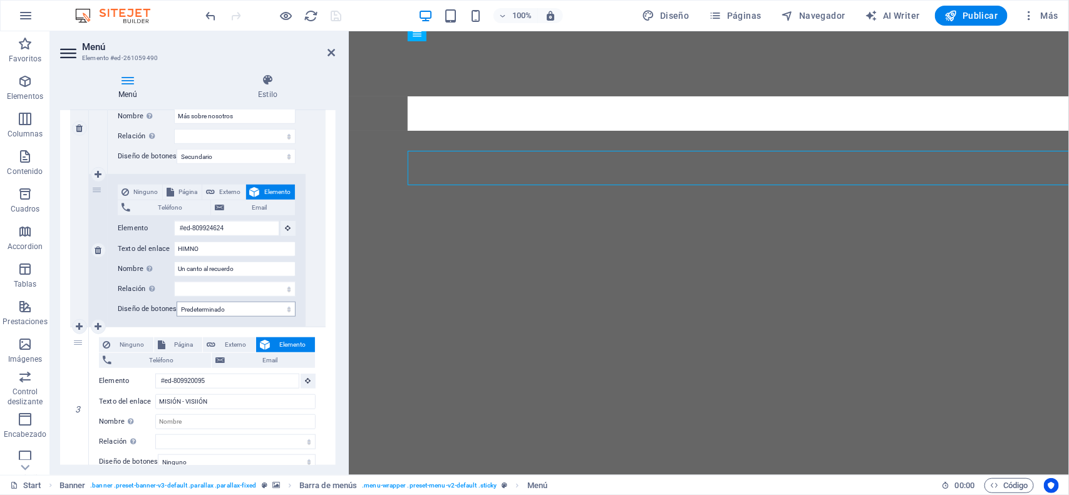
scroll to position [470, 0]
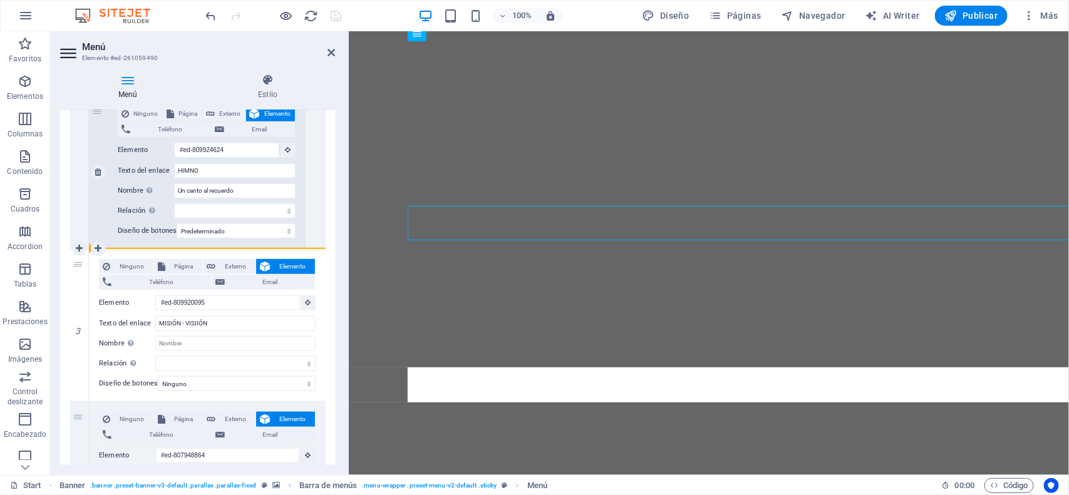
drag, startPoint x: 86, startPoint y: 310, endPoint x: 123, endPoint y: 239, distance: 80.4
click at [123, 239] on div "1 Ninguno Página Externo Elemento Teléfono Email Página Start Subpage Legal not…" at bounding box center [197, 473] width 255 height 1426
select select
type input "#ed-807948864"
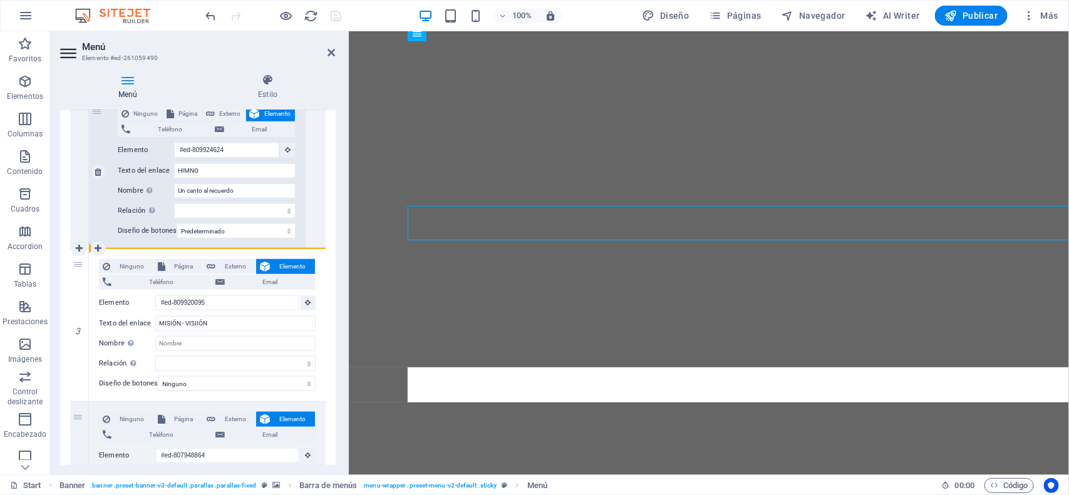
type input "INFRAESTRUCURA"
select select
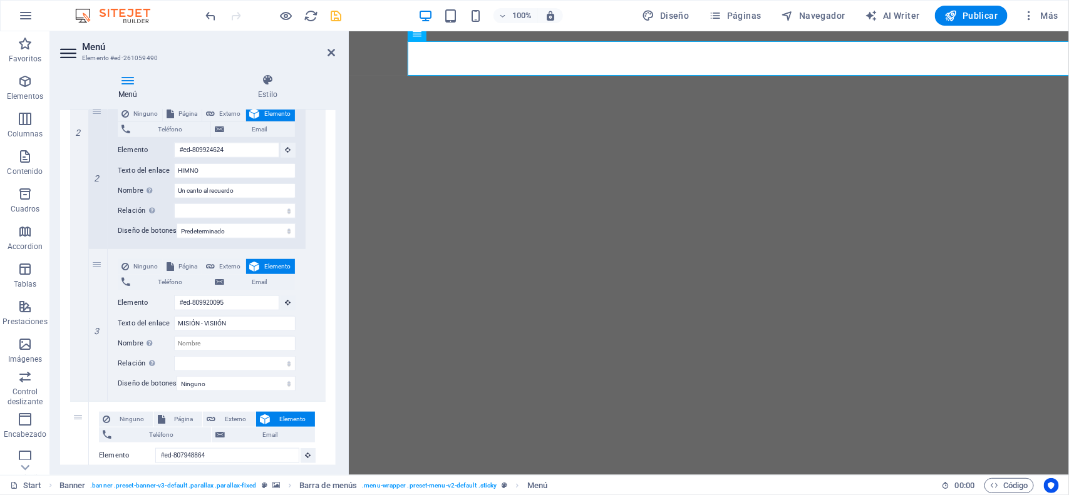
click at [335, 16] on icon "save" at bounding box center [336, 16] width 14 height 14
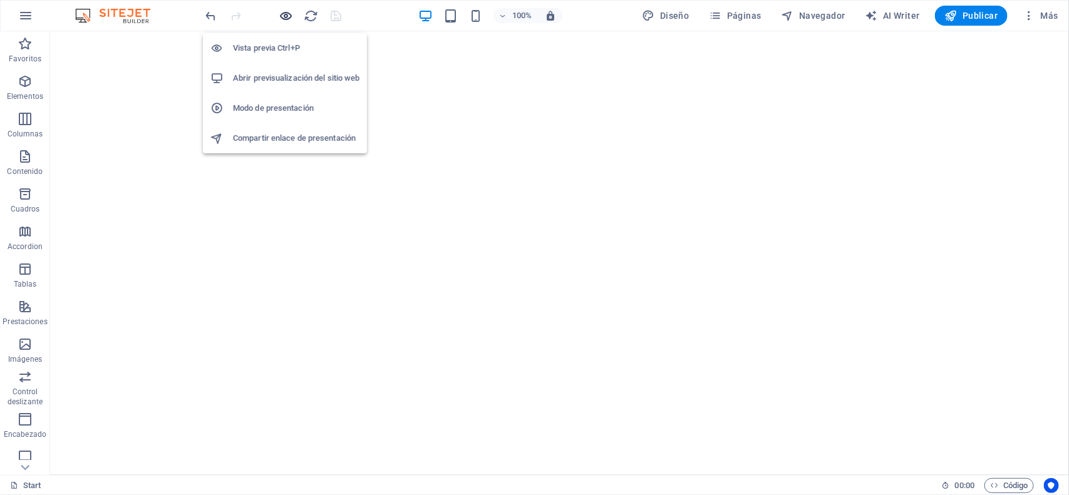
click at [288, 14] on icon "button" at bounding box center [286, 16] width 14 height 14
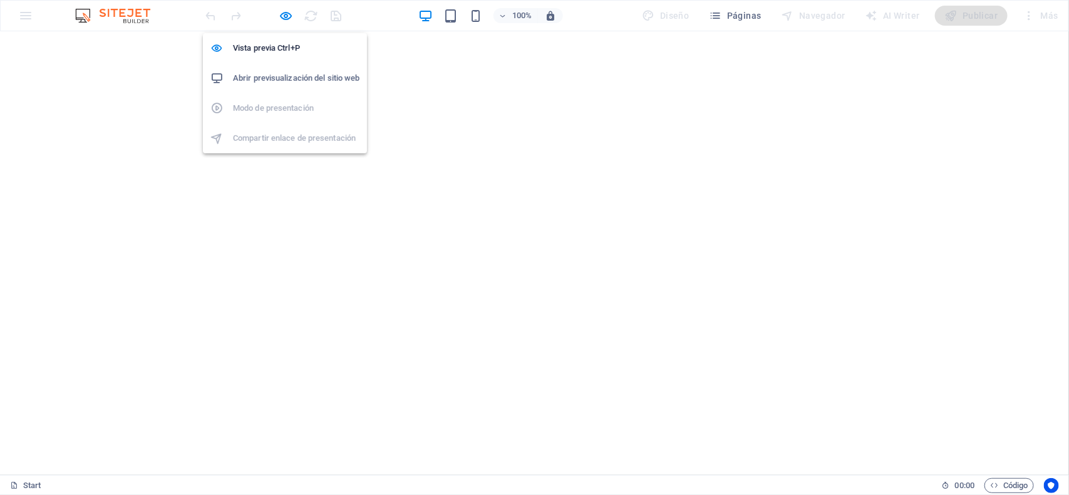
click at [284, 73] on h6 "Abrir previsualización del sitio web" at bounding box center [296, 78] width 126 height 15
click at [289, 19] on icon "button" at bounding box center [286, 16] width 14 height 14
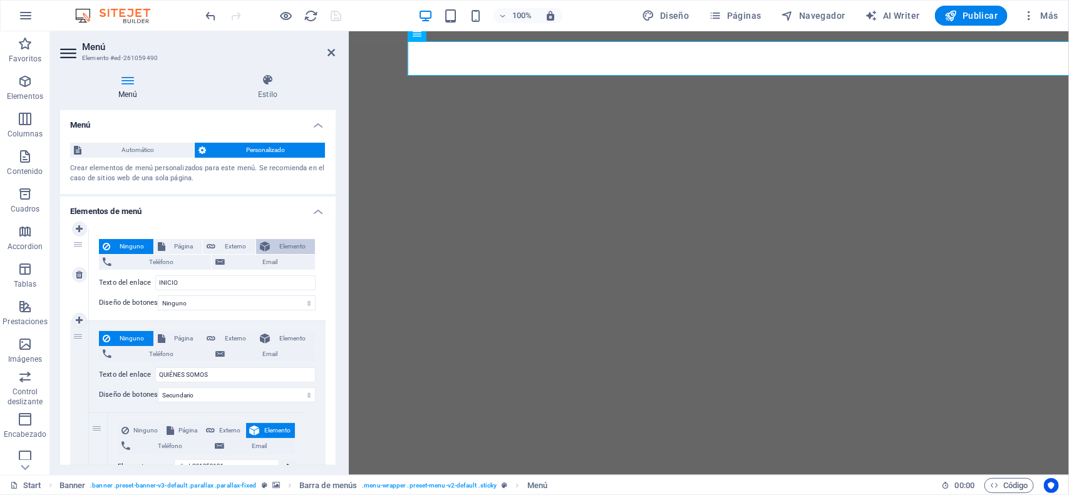
click at [282, 239] on span "Elemento" at bounding box center [293, 246] width 38 height 15
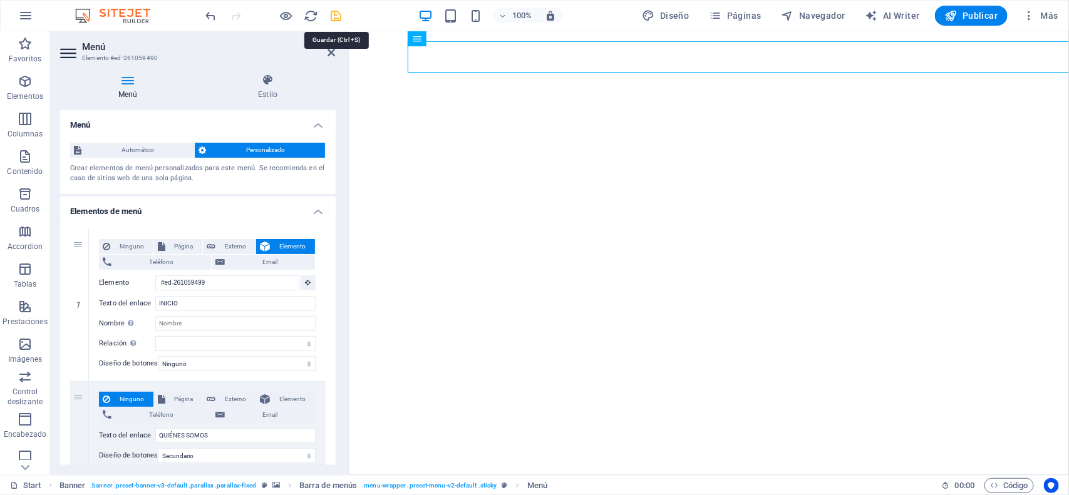
click at [340, 9] on icon "save" at bounding box center [336, 16] width 14 height 14
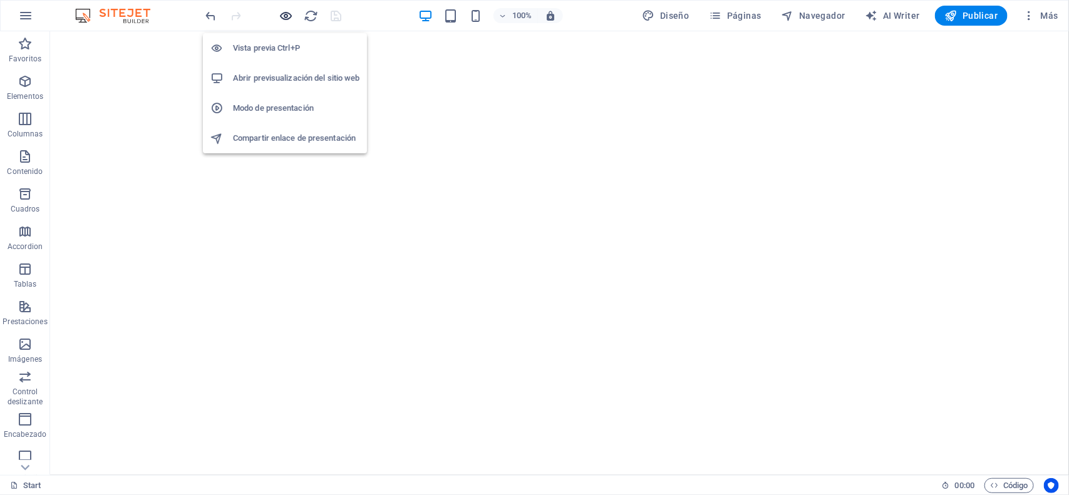
click at [285, 14] on icon "button" at bounding box center [286, 16] width 14 height 14
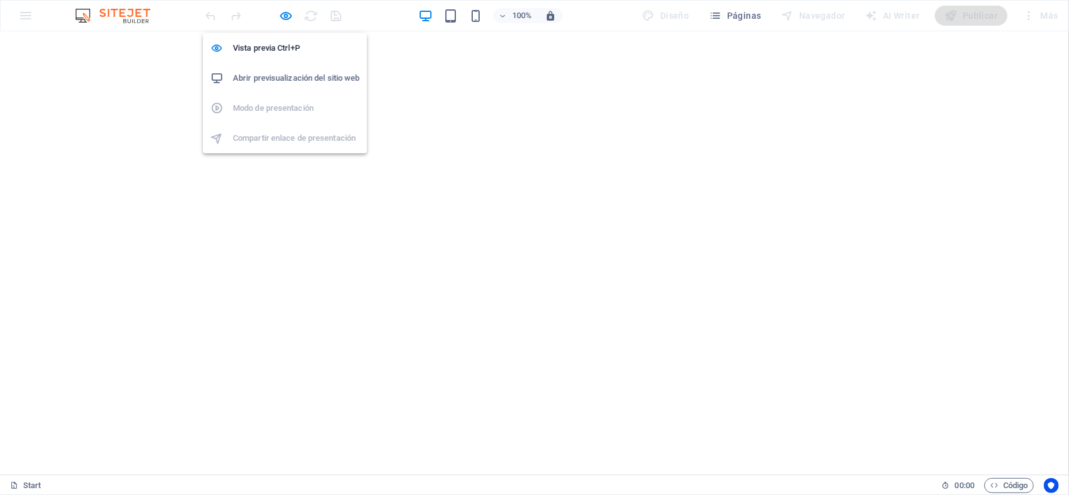
click at [279, 73] on h6 "Abrir previsualización del sitio web" at bounding box center [296, 78] width 126 height 15
